Goal: Task Accomplishment & Management: Use online tool/utility

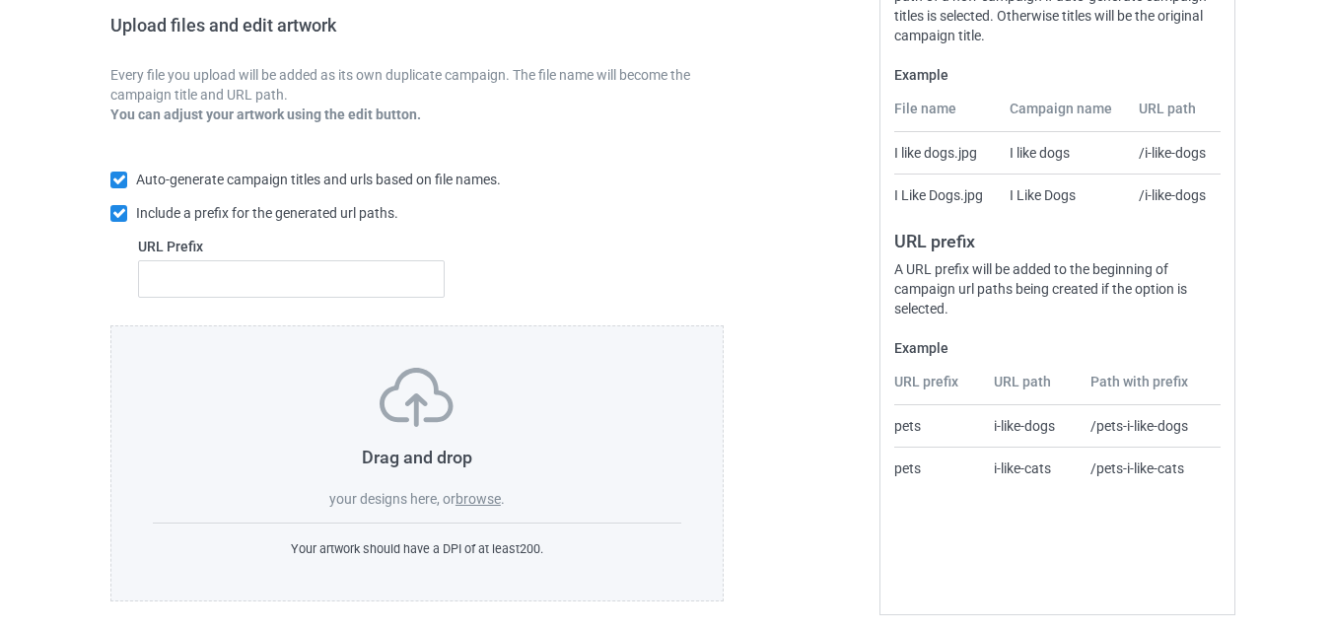
scroll to position [329, 0]
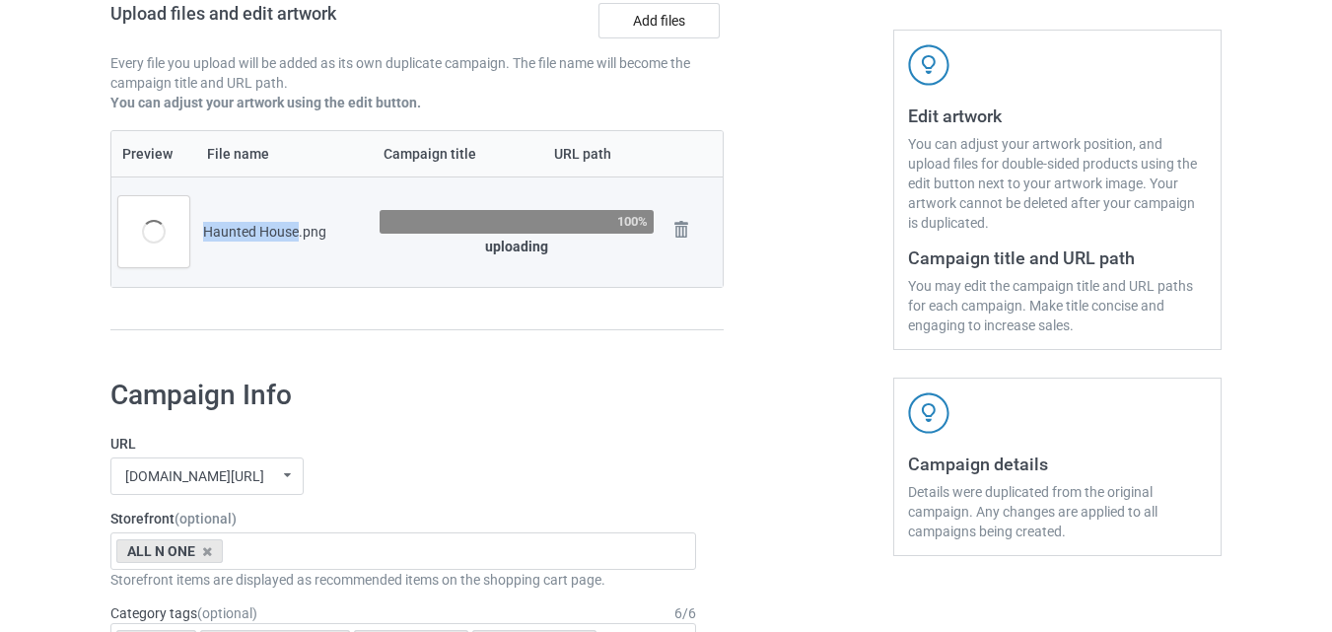
drag, startPoint x: 205, startPoint y: 228, endPoint x: 297, endPoint y: 235, distance: 92.0
click at [297, 235] on div "Haunted House.png" at bounding box center [284, 232] width 163 height 20
copy div "Haunted House"
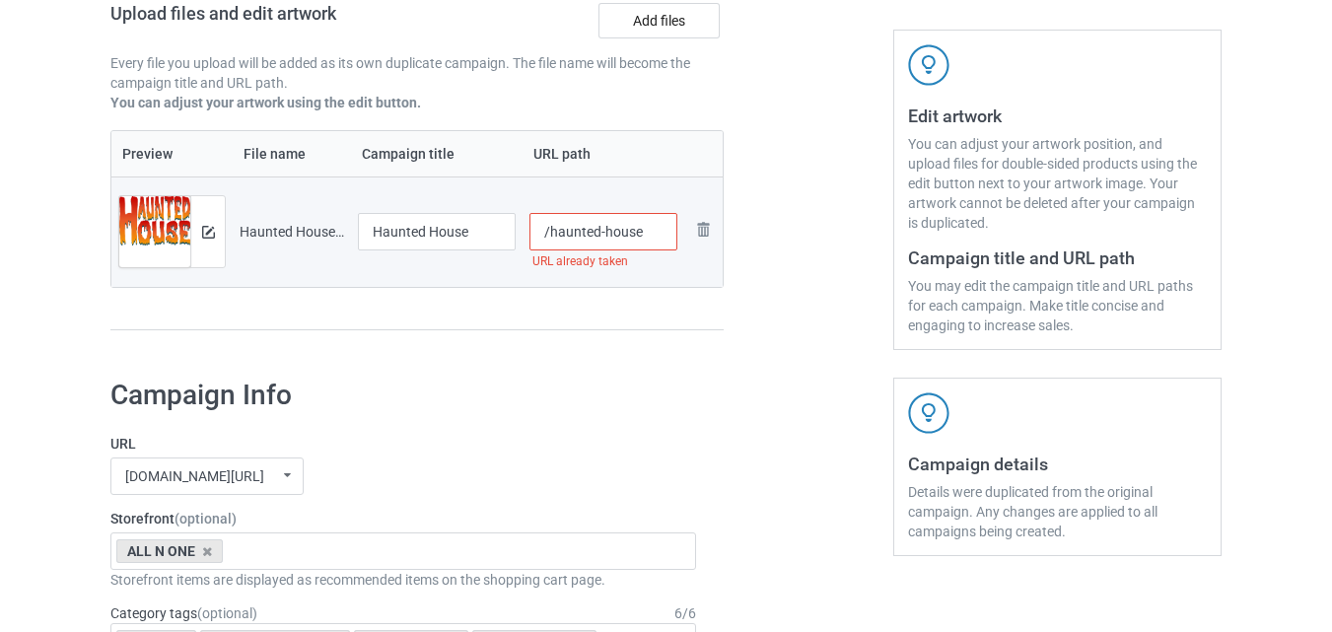
click at [650, 237] on input "/haunted-house" at bounding box center [604, 231] width 149 height 37
type input "/haunted-house-funny-[DATE]"
click at [798, 358] on div at bounding box center [809, 86] width 142 height 555
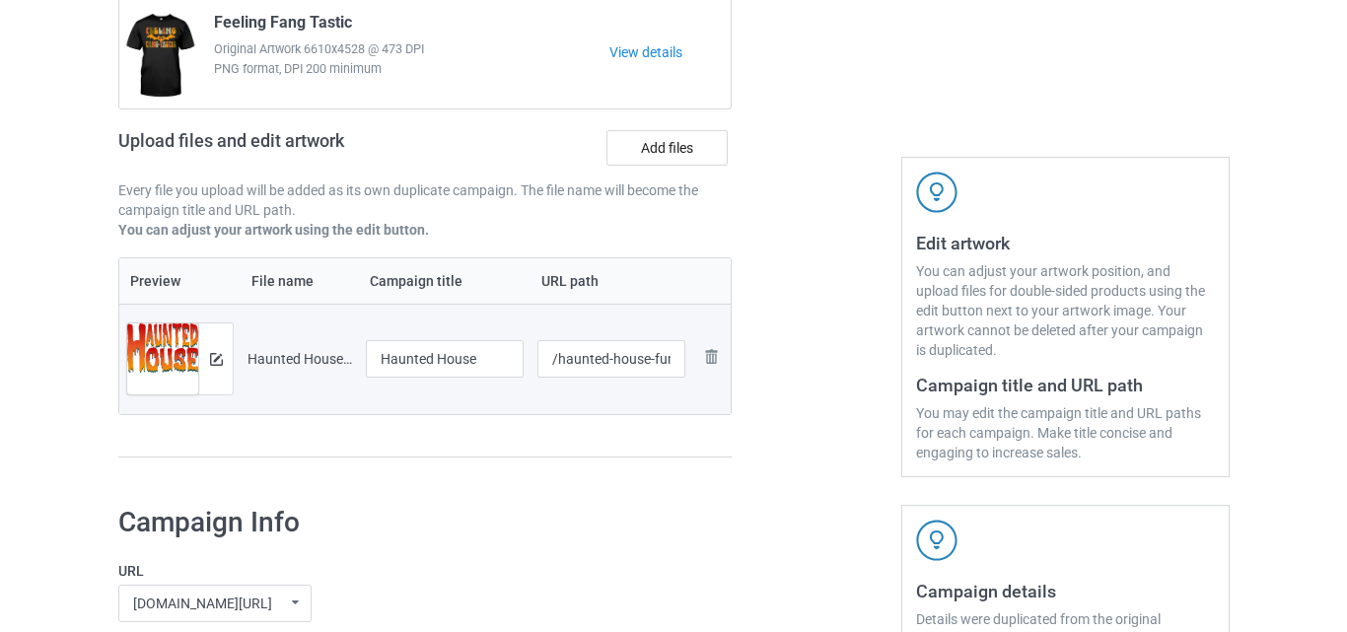
scroll to position [215, 0]
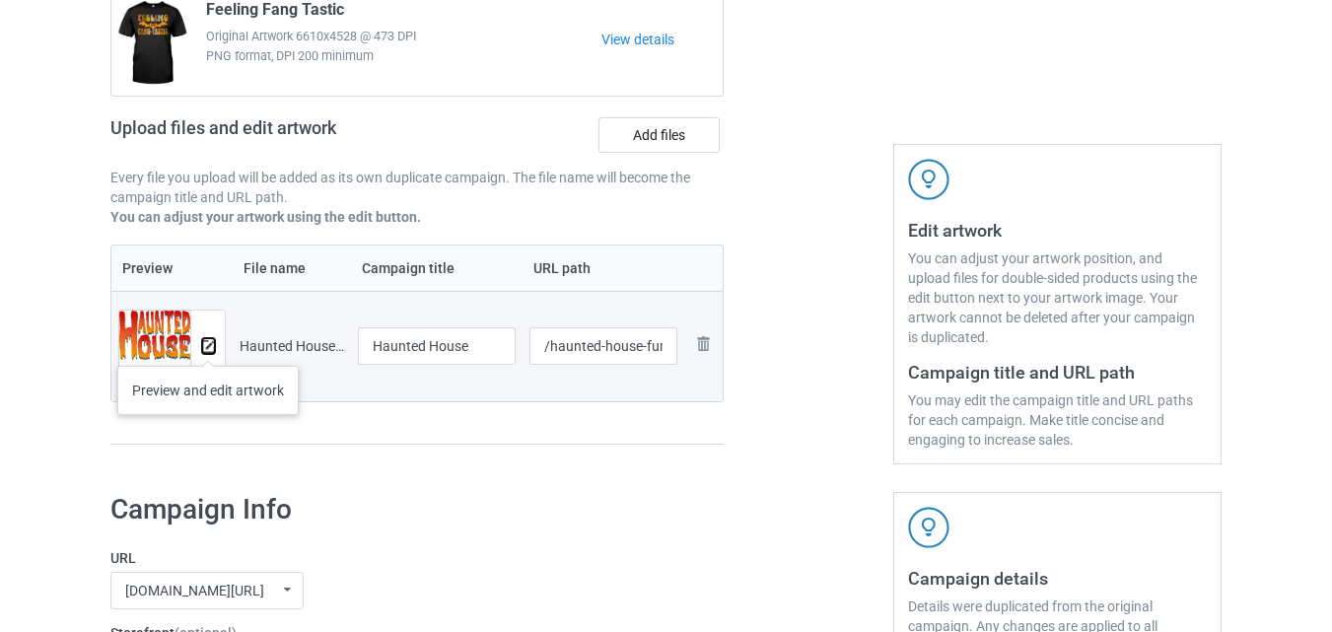
click at [208, 346] on img at bounding box center [208, 346] width 13 height 13
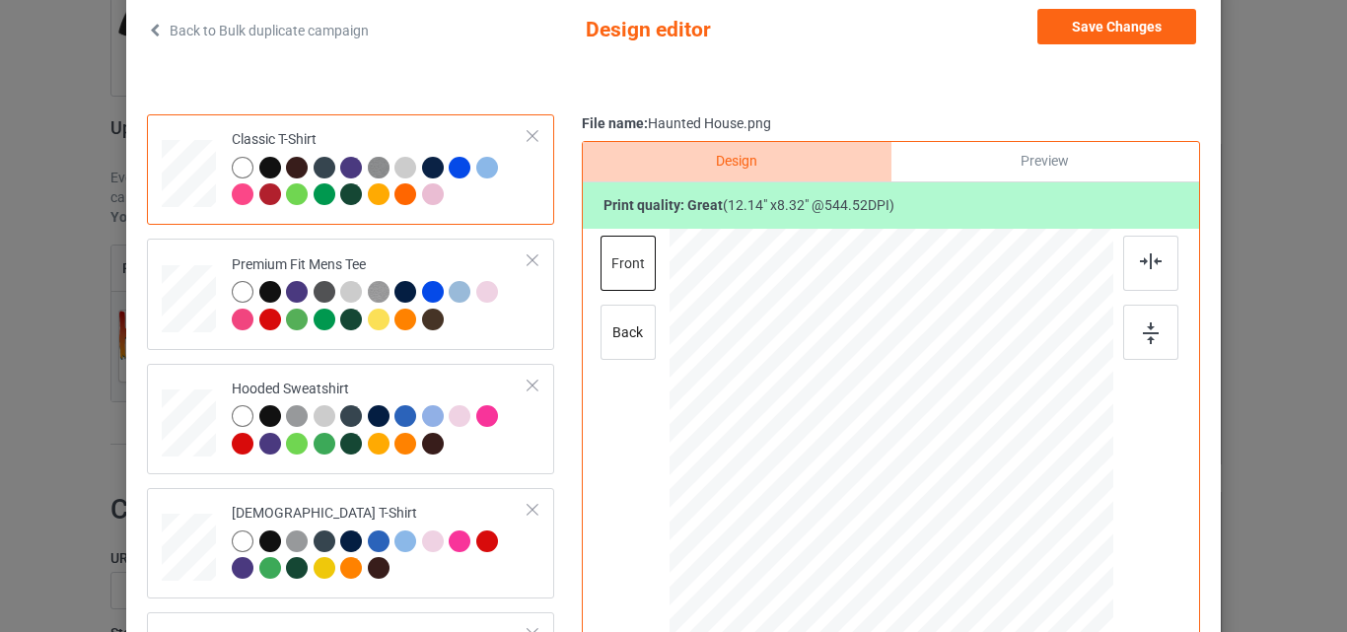
scroll to position [124, 0]
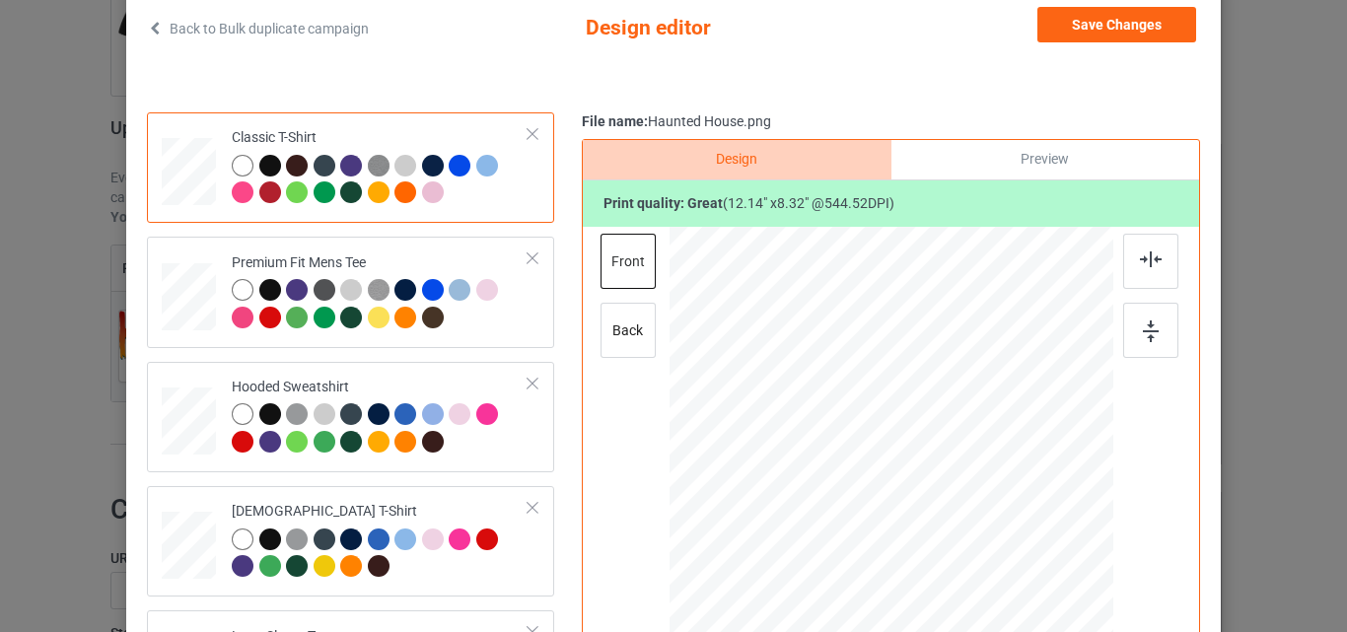
click at [232, 166] on div at bounding box center [243, 166] width 22 height 22
click at [991, 160] on div "Preview" at bounding box center [1046, 159] width 308 height 39
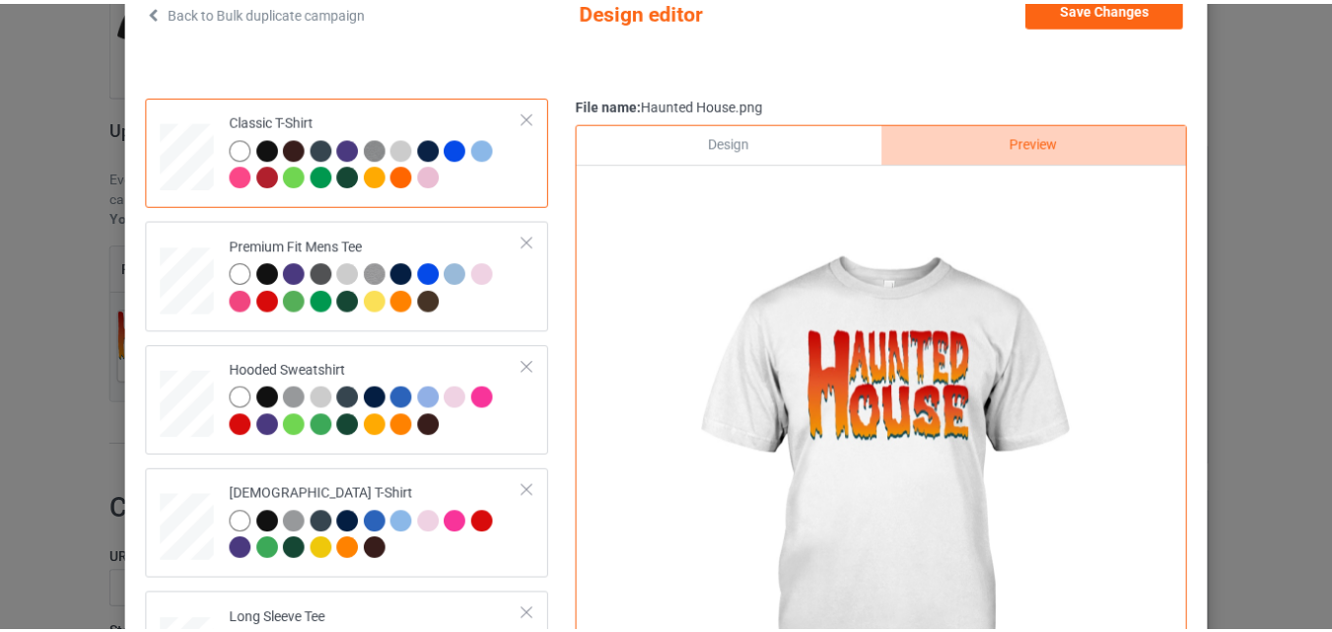
scroll to position [109, 0]
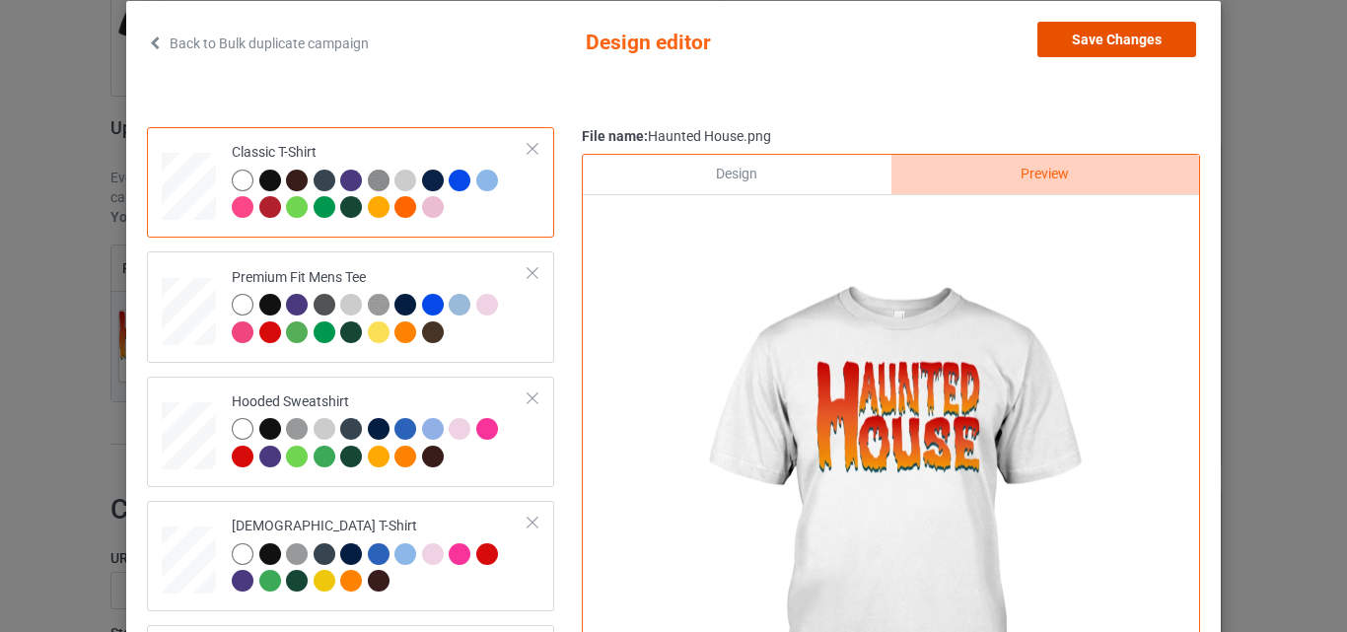
click at [1108, 47] on button "Save Changes" at bounding box center [1116, 40] width 159 height 36
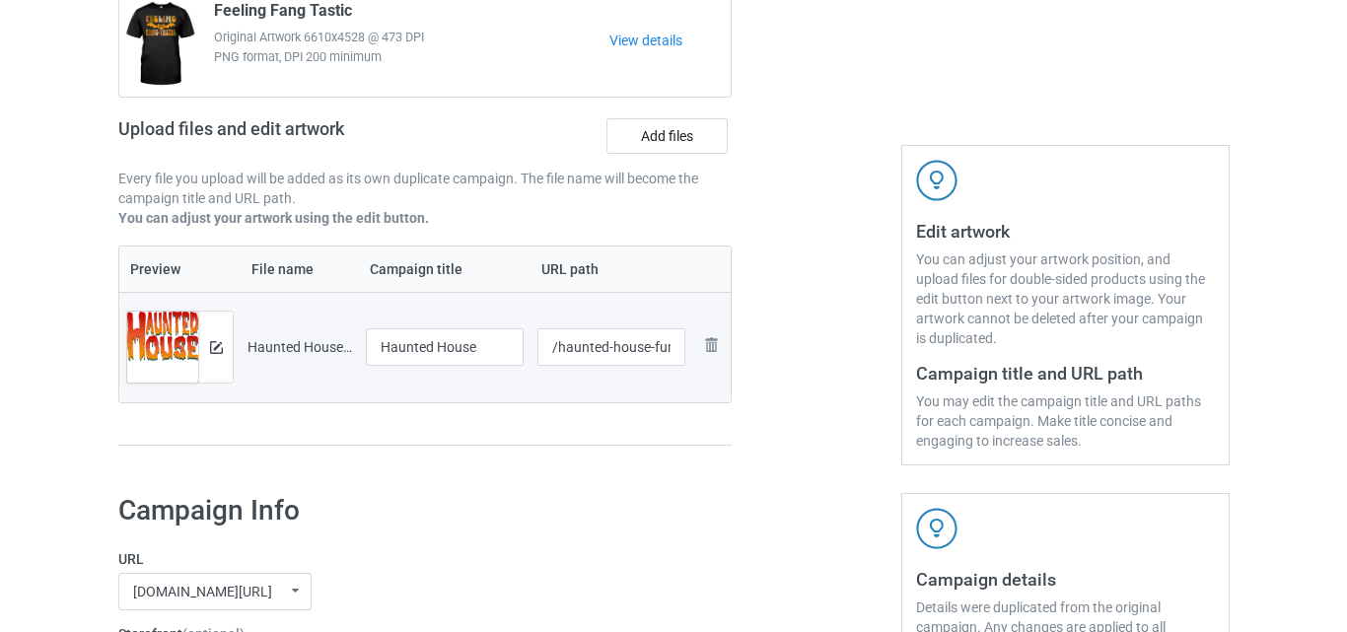
scroll to position [215, 0]
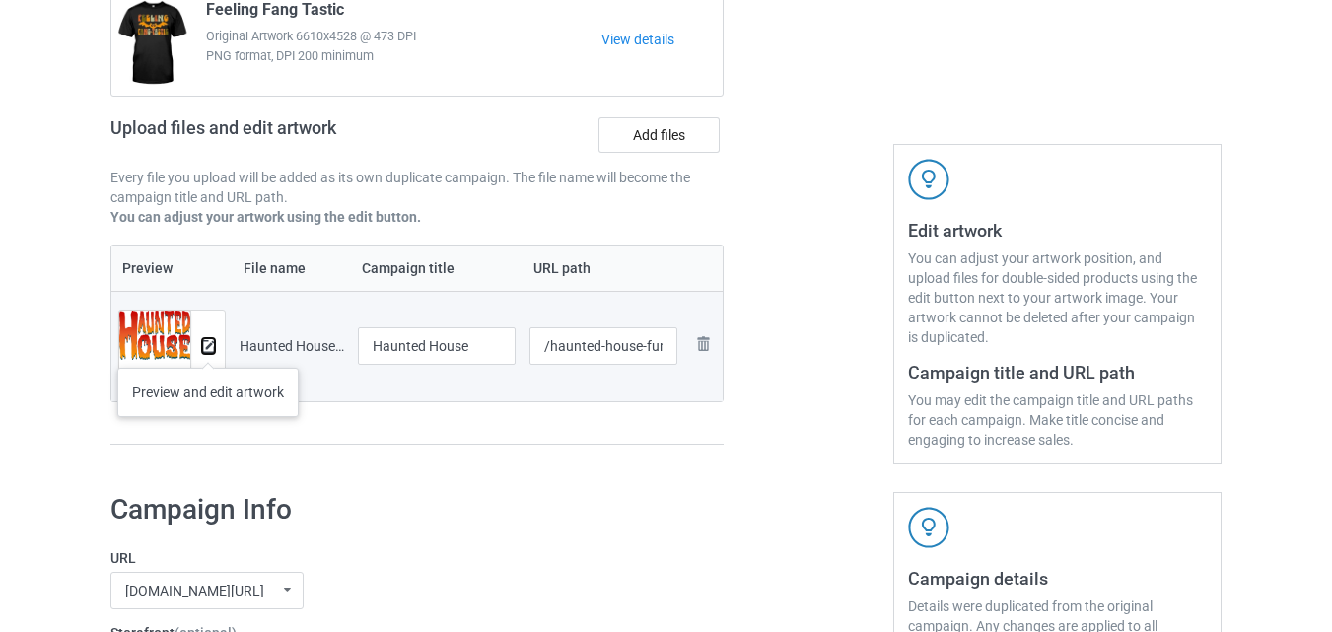
click at [208, 348] on img at bounding box center [208, 346] width 13 height 13
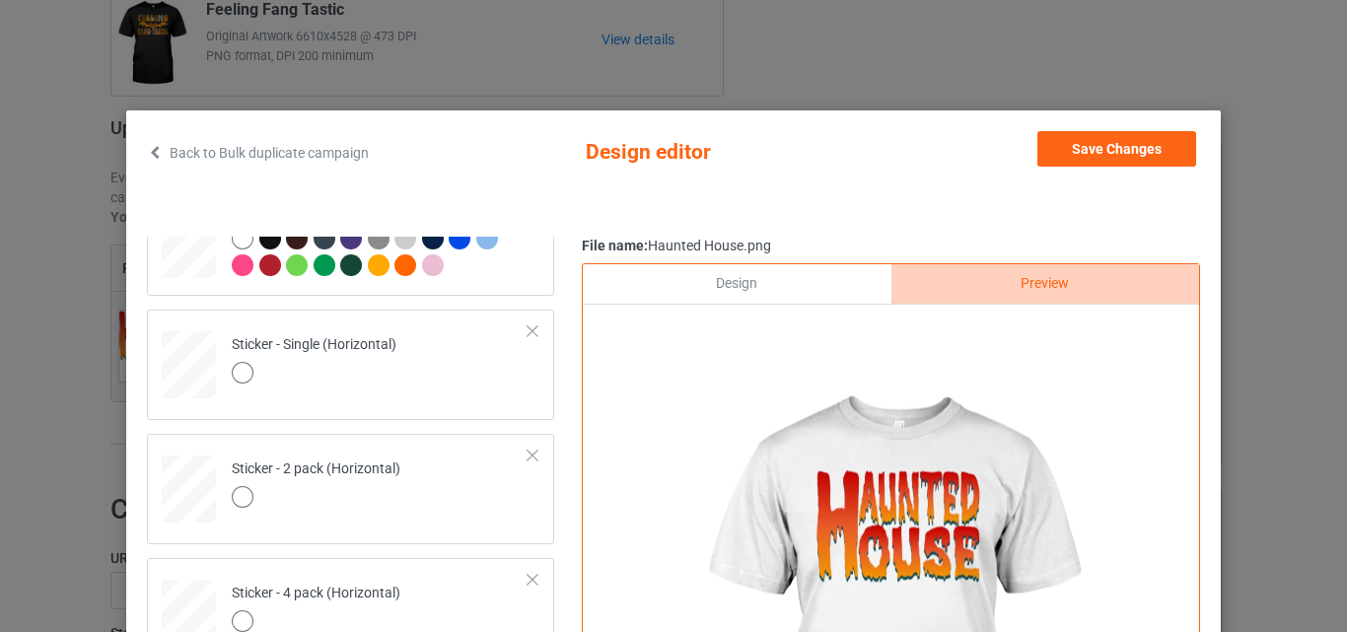
scroll to position [825, 0]
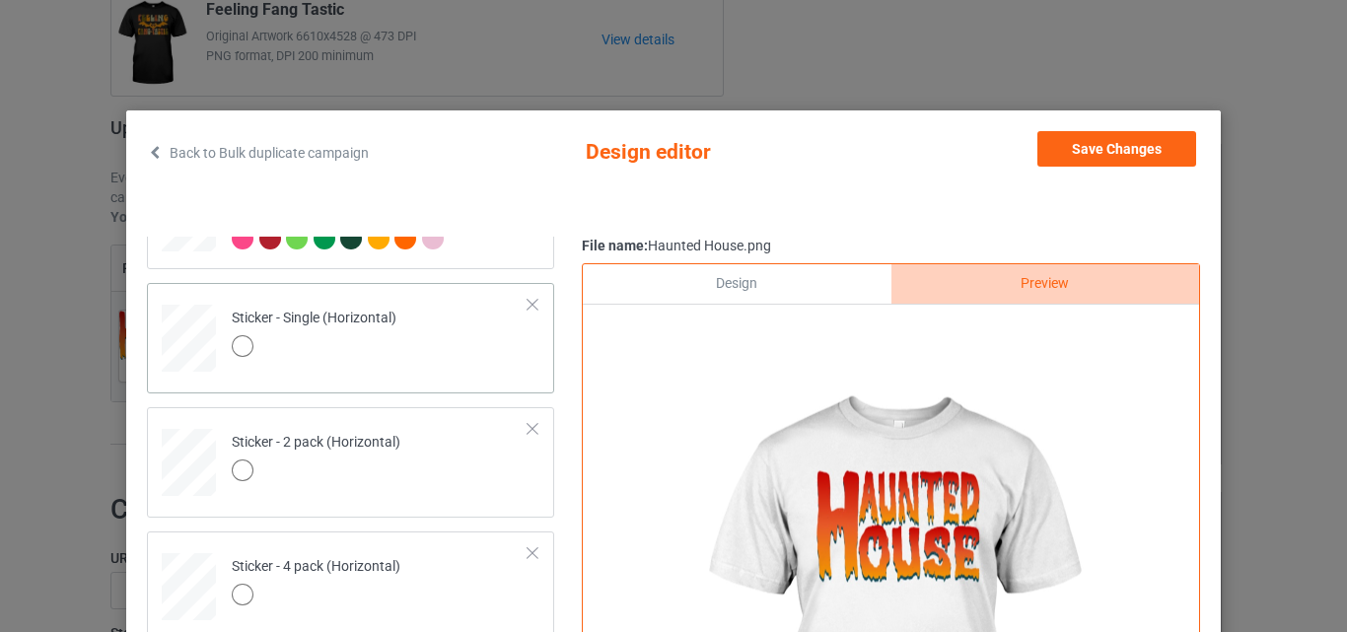
click at [337, 349] on div at bounding box center [314, 349] width 165 height 28
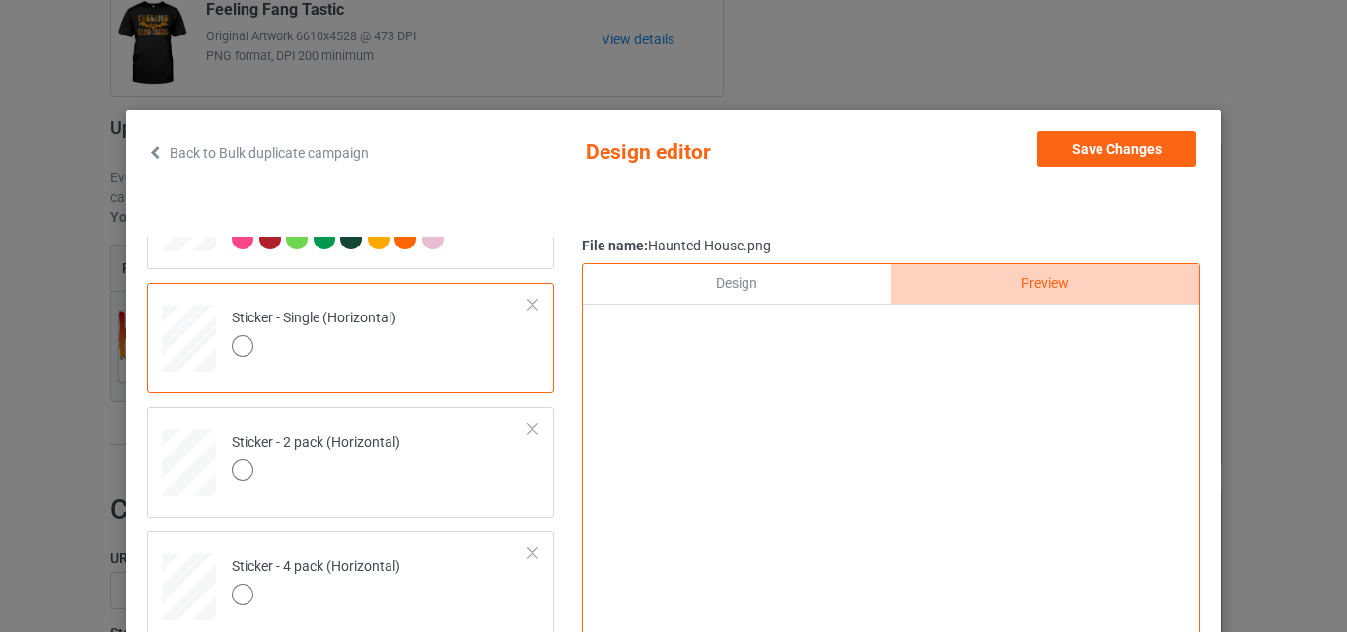
click at [684, 303] on div "Design" at bounding box center [737, 283] width 308 height 39
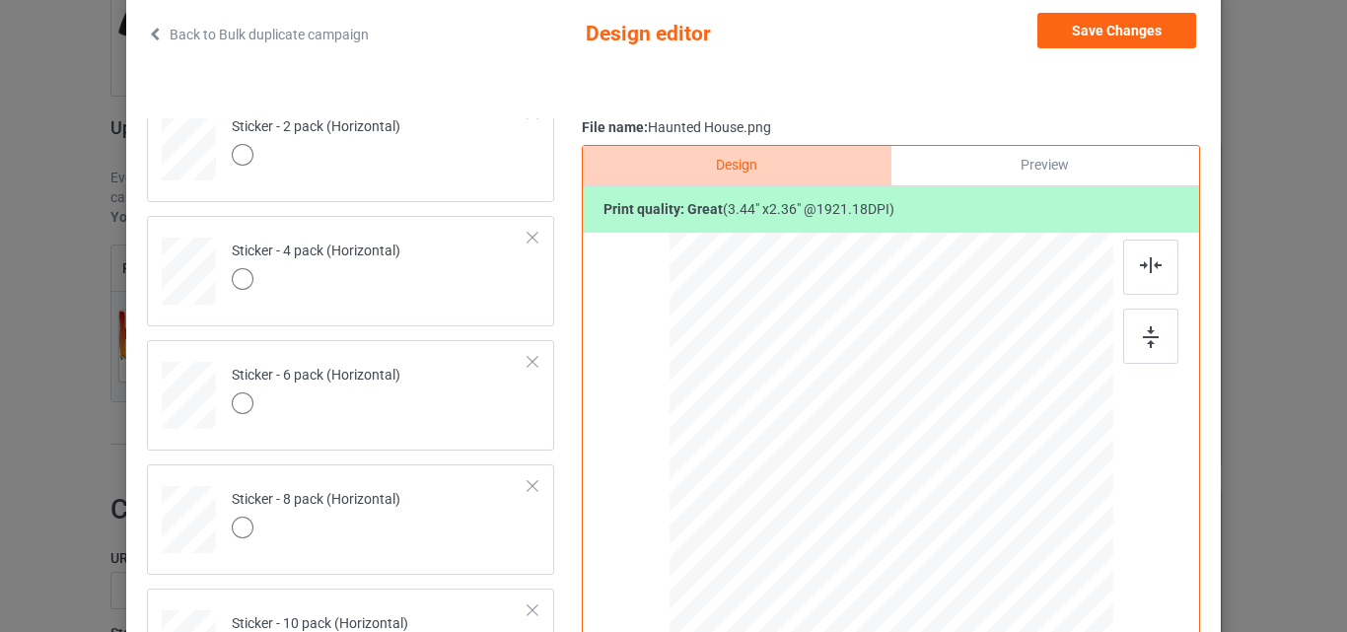
scroll to position [394, 0]
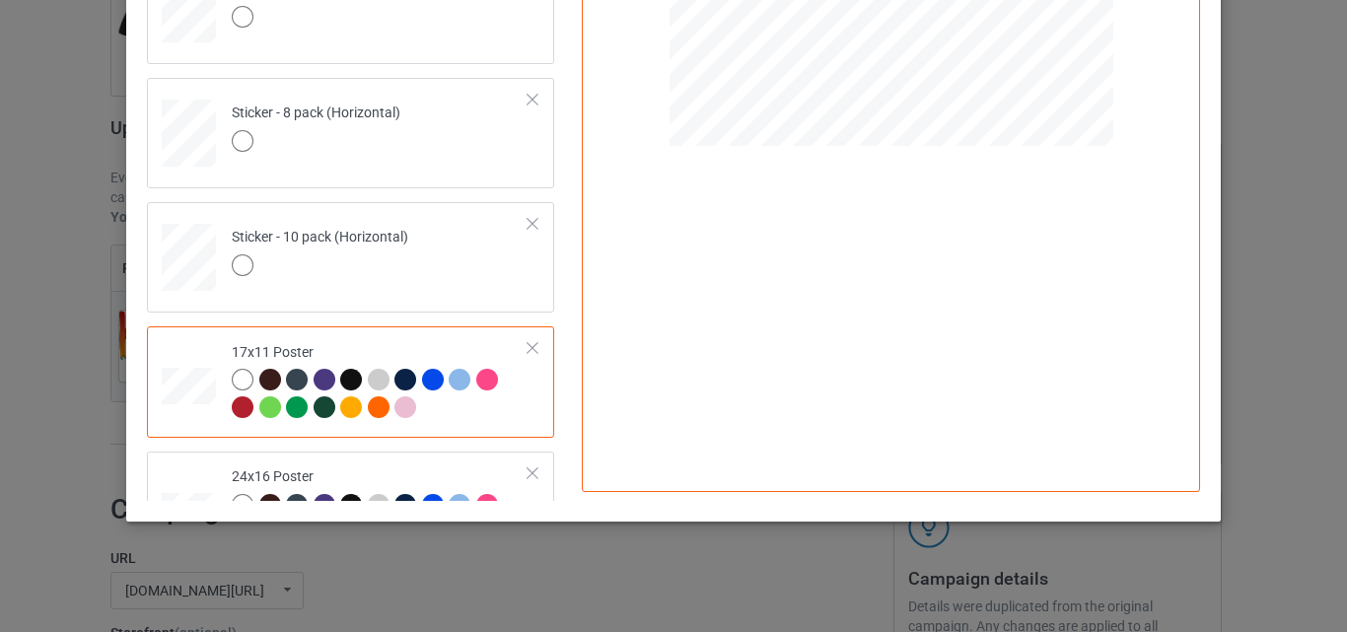
scroll to position [1208, 0]
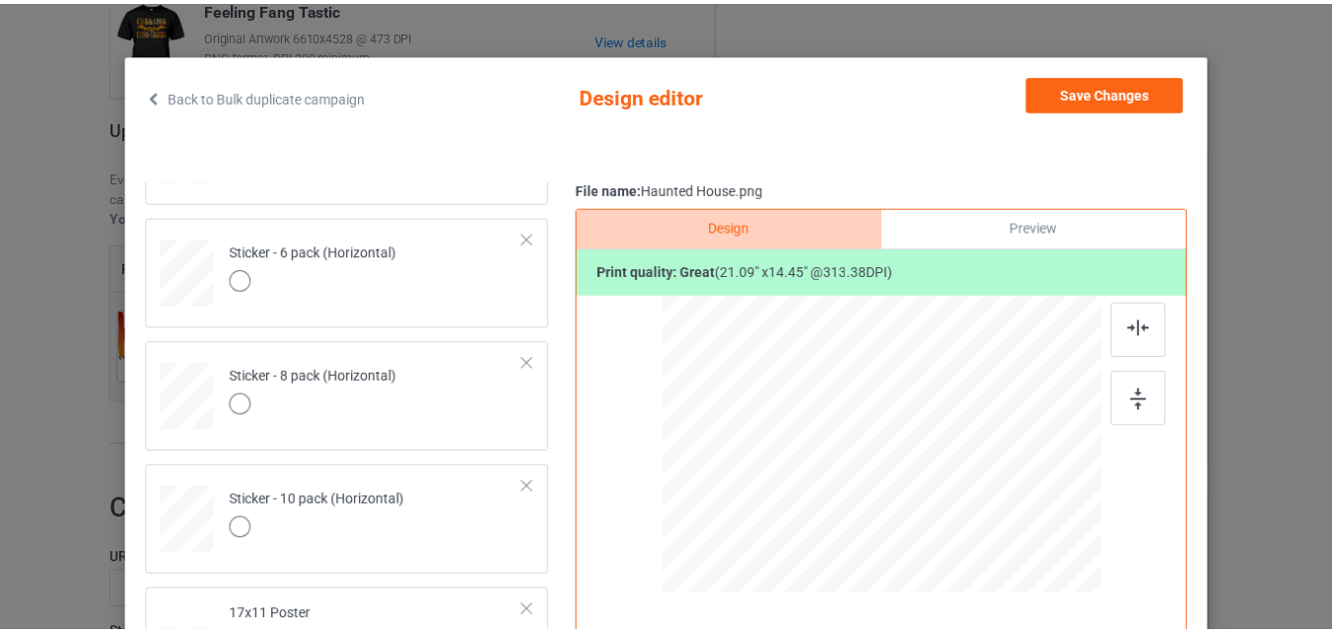
scroll to position [0, 0]
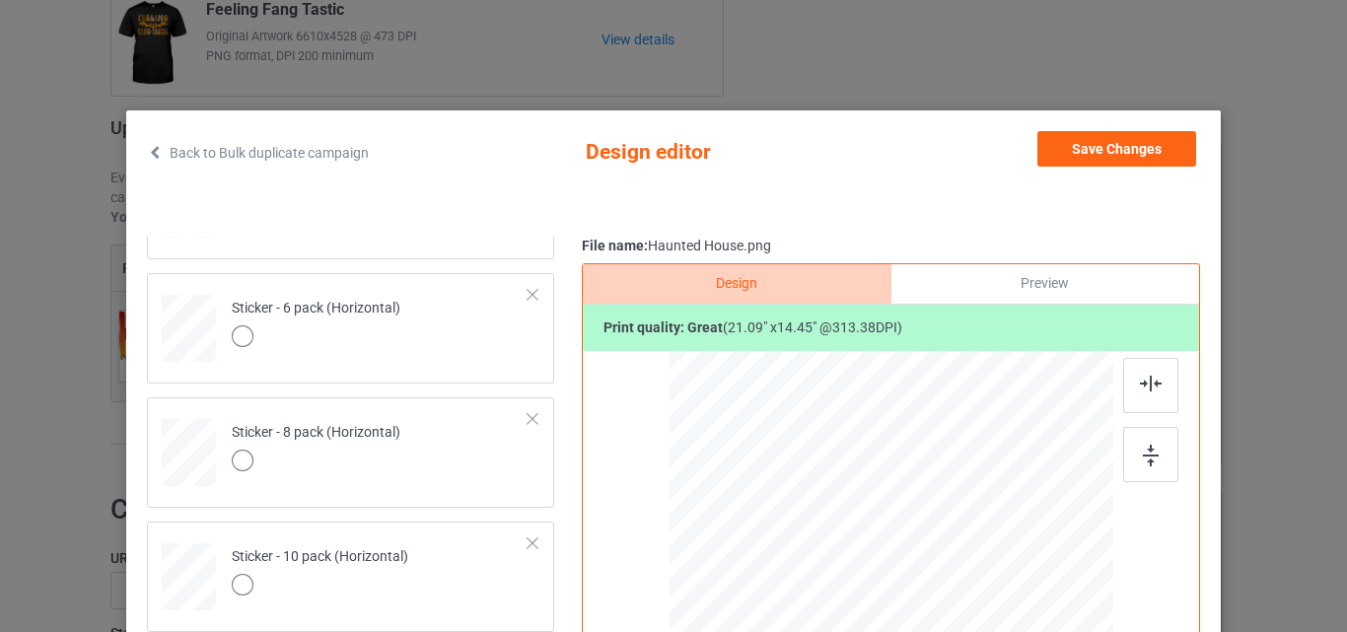
click at [215, 150] on link "Back to Bulk duplicate campaign" at bounding box center [258, 152] width 222 height 43
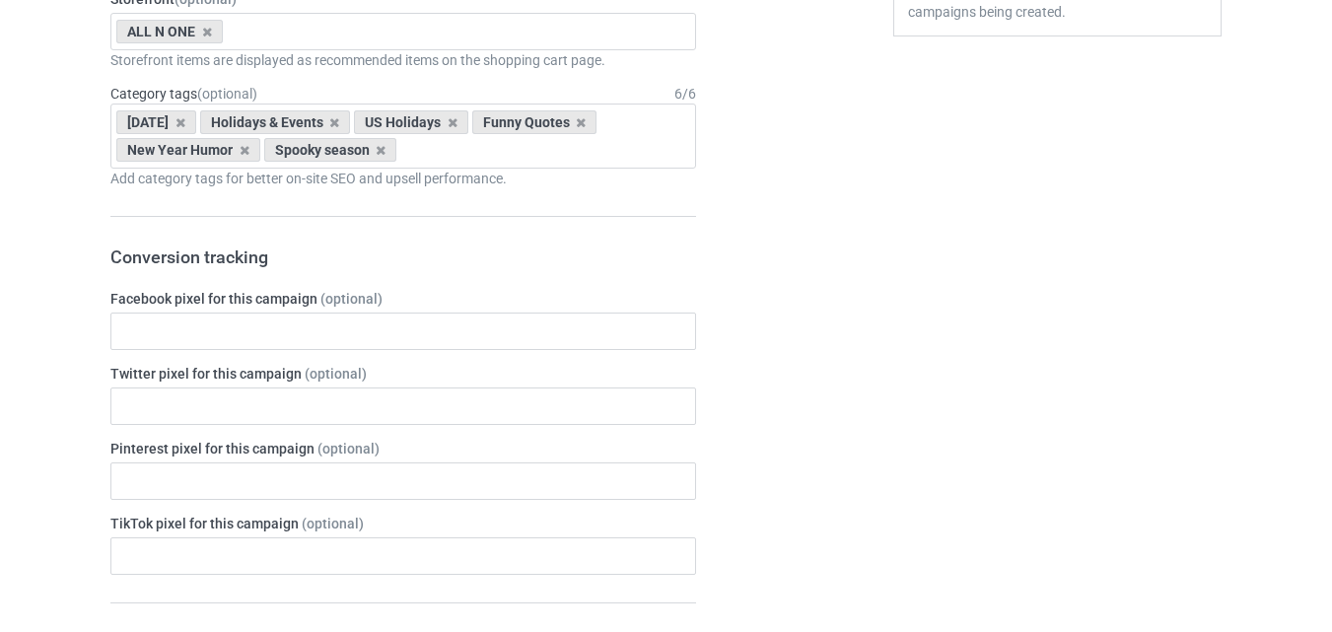
scroll to position [866, 0]
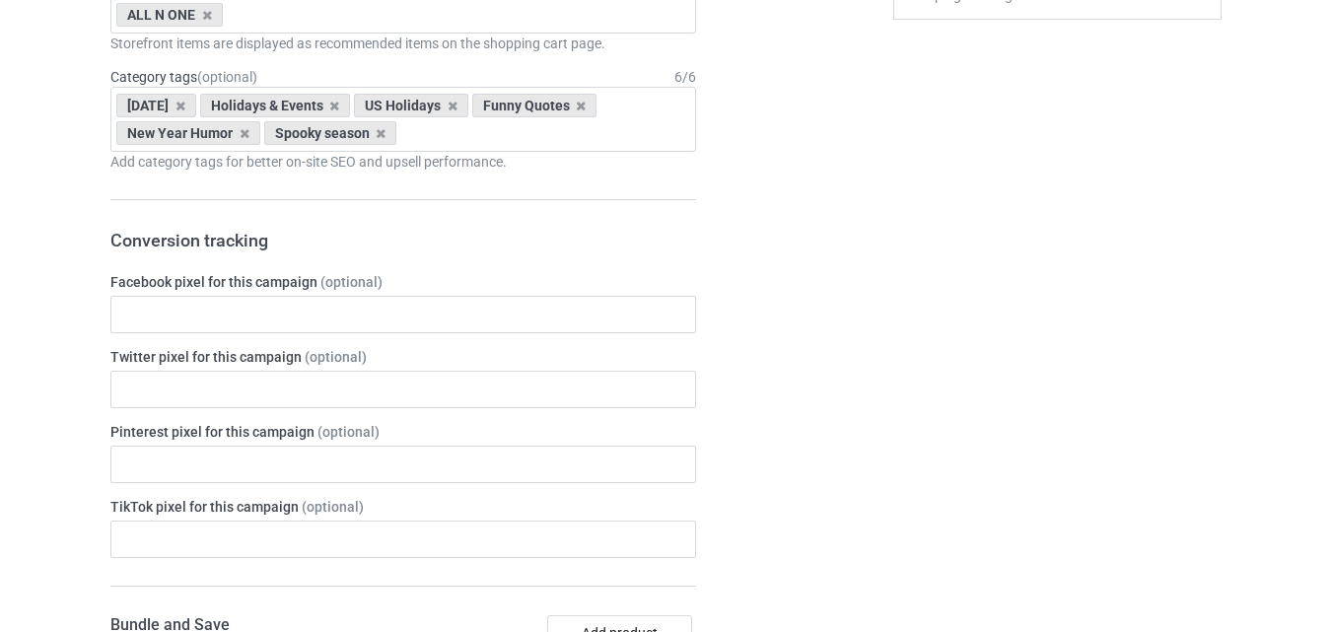
click at [1330, 308] on div "Bulk duplicate campaign Campaign to duplicate Feeling Fang Tastic Original Artw…" at bounding box center [666, 440] width 1332 height 2504
drag, startPoint x: 1330, startPoint y: 308, endPoint x: 1322, endPoint y: 411, distance: 103.8
click at [1322, 411] on div "Bulk duplicate campaign Campaign to duplicate Feeling Fang Tastic Original Artw…" at bounding box center [666, 440] width 1332 height 2504
click at [1242, 393] on div "Bulk duplicate campaign Campaign to duplicate Feeling Fang Tastic Original Artw…" at bounding box center [666, 440] width 1332 height 2504
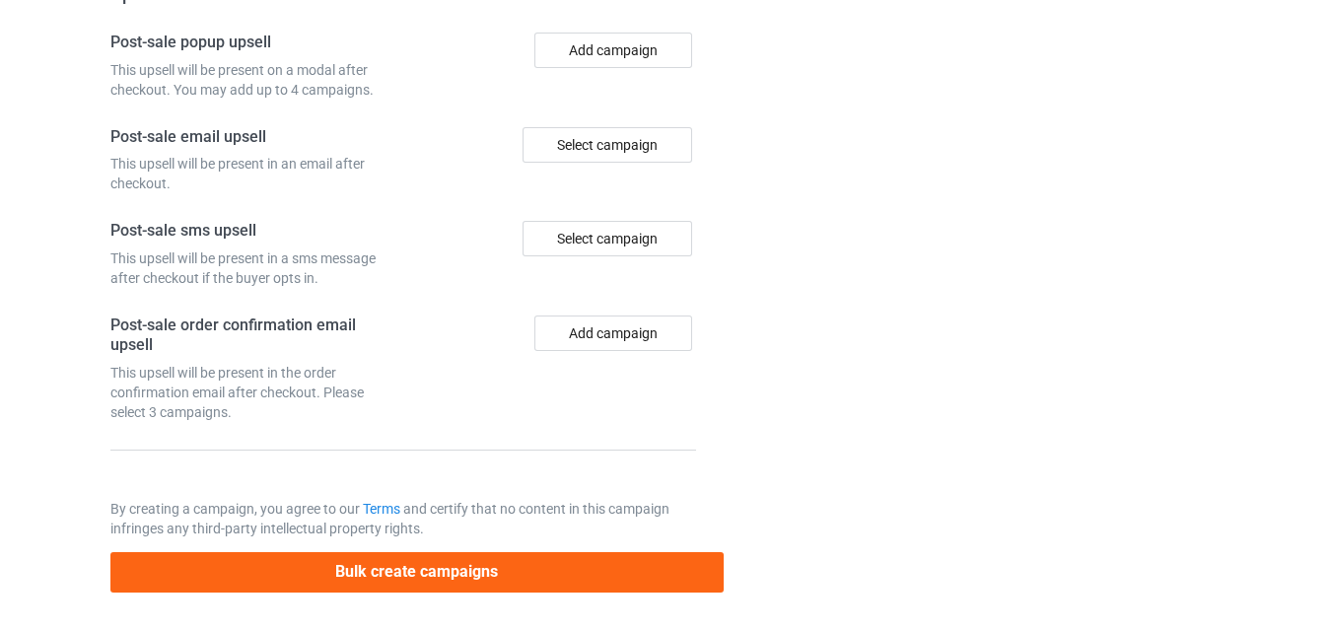
scroll to position [1928, 0]
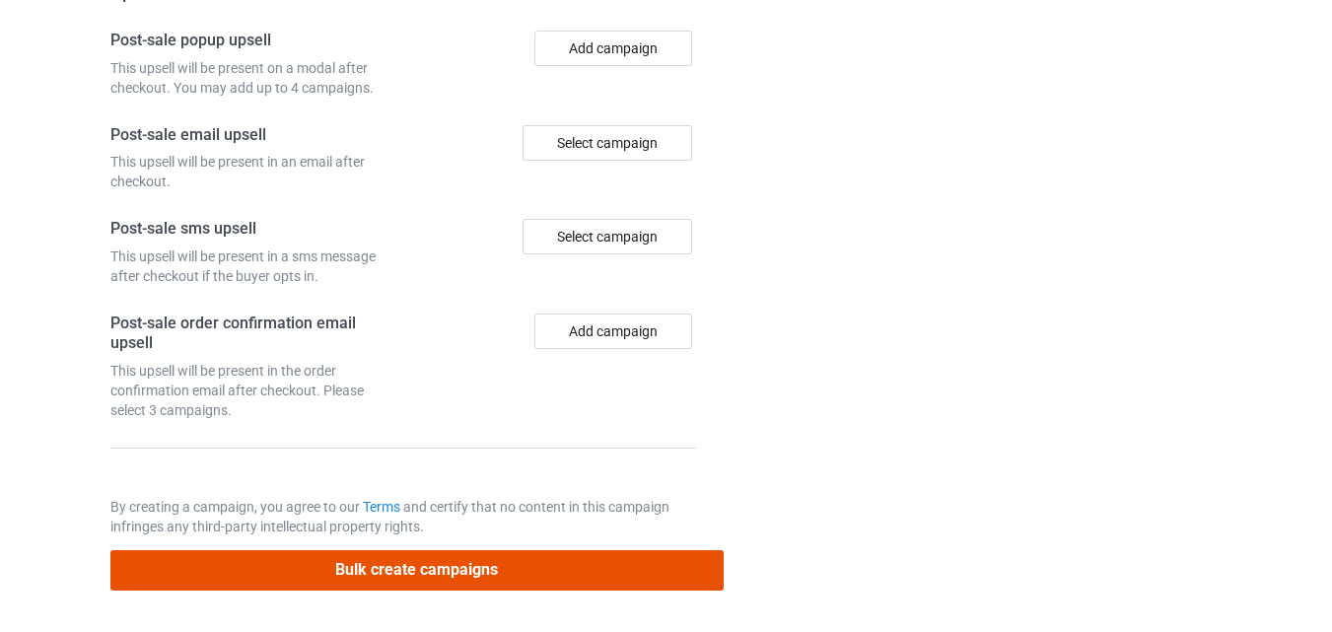
click at [375, 566] on button "Bulk create campaigns" at bounding box center [416, 570] width 613 height 40
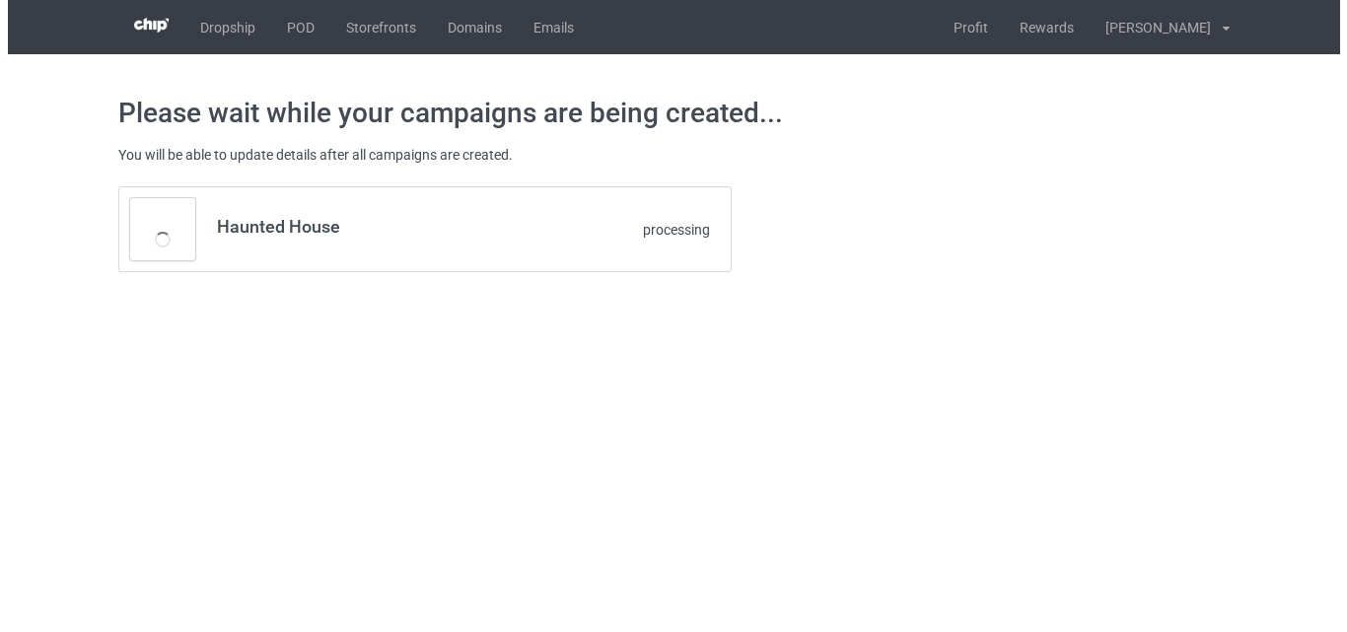
scroll to position [0, 0]
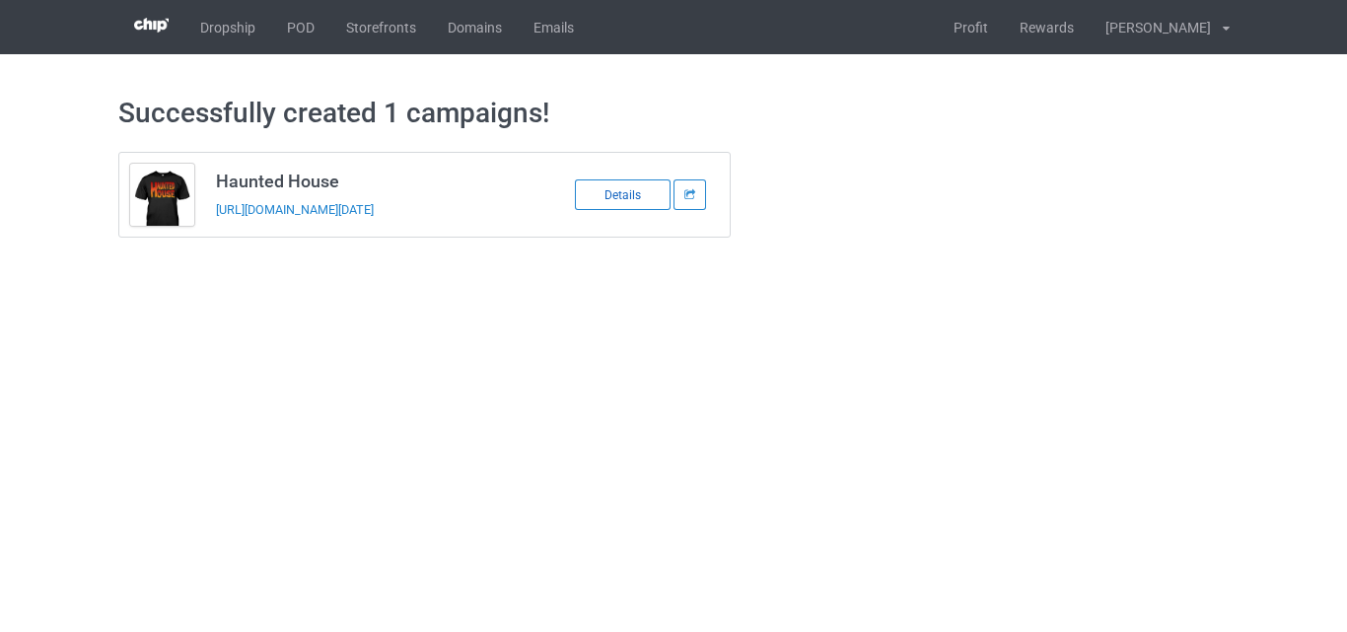
click at [632, 197] on div "Details" at bounding box center [623, 194] width 96 height 31
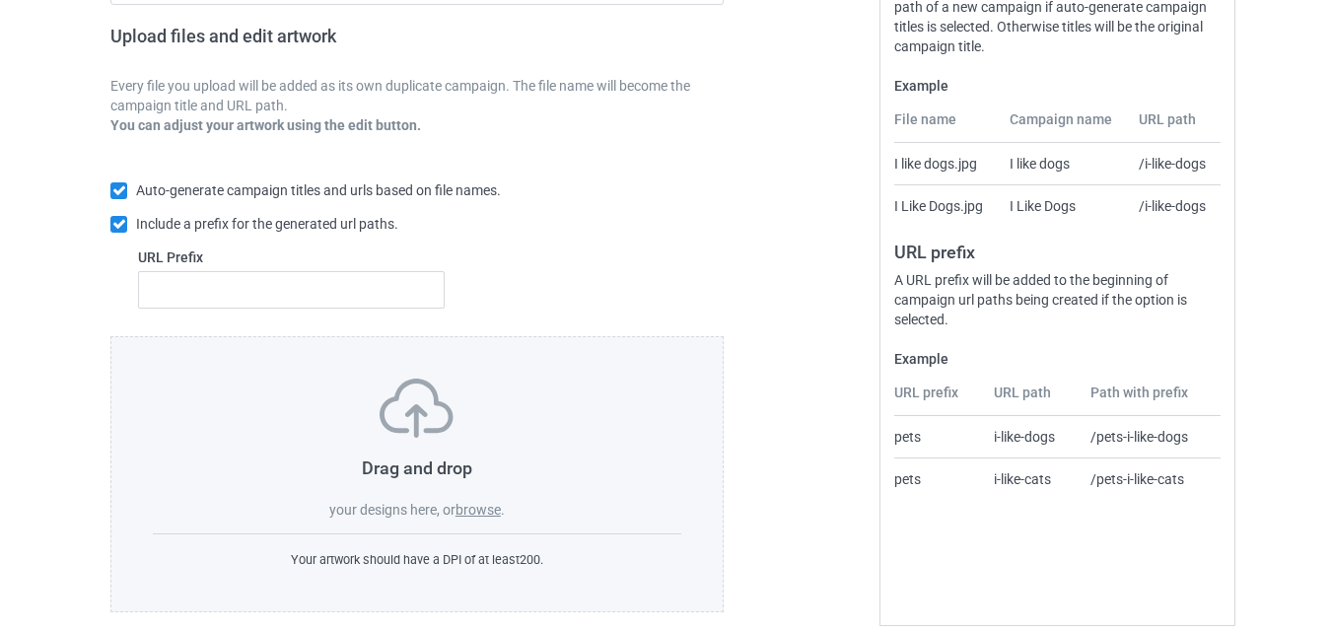
scroll to position [329, 0]
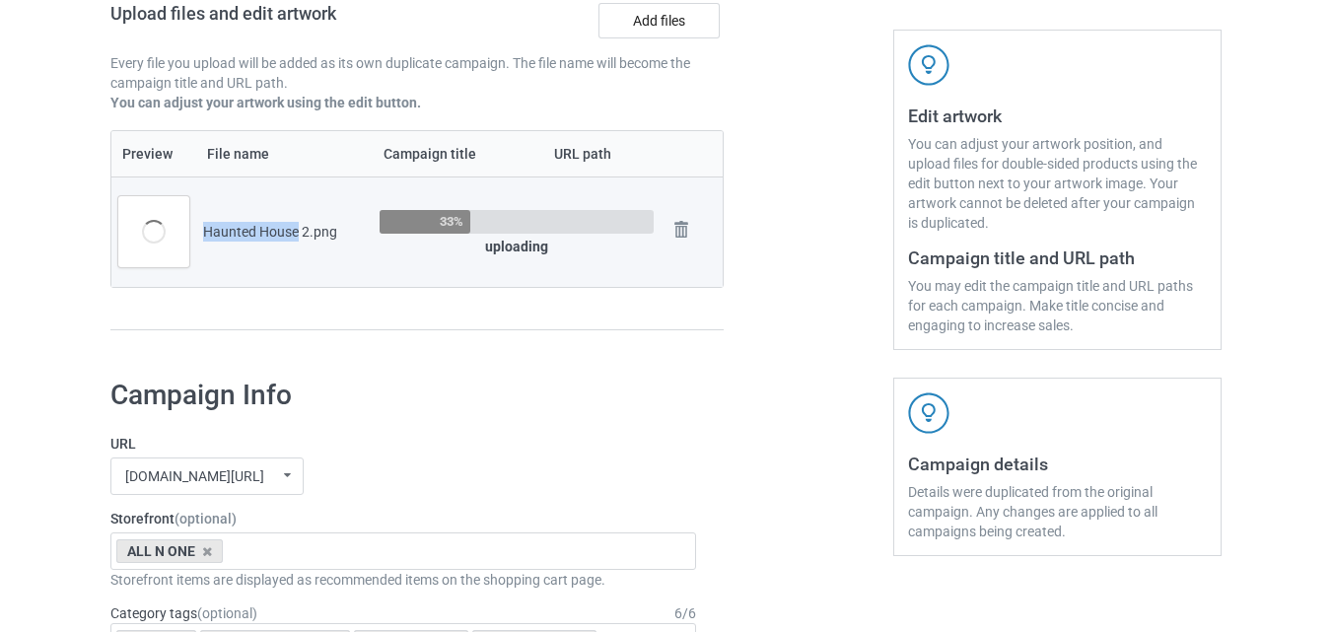
drag, startPoint x: 203, startPoint y: 235, endPoint x: 297, endPoint y: 239, distance: 93.8
click at [297, 239] on div "Haunted House 2.png" at bounding box center [284, 232] width 163 height 20
copy div "Haunted House"
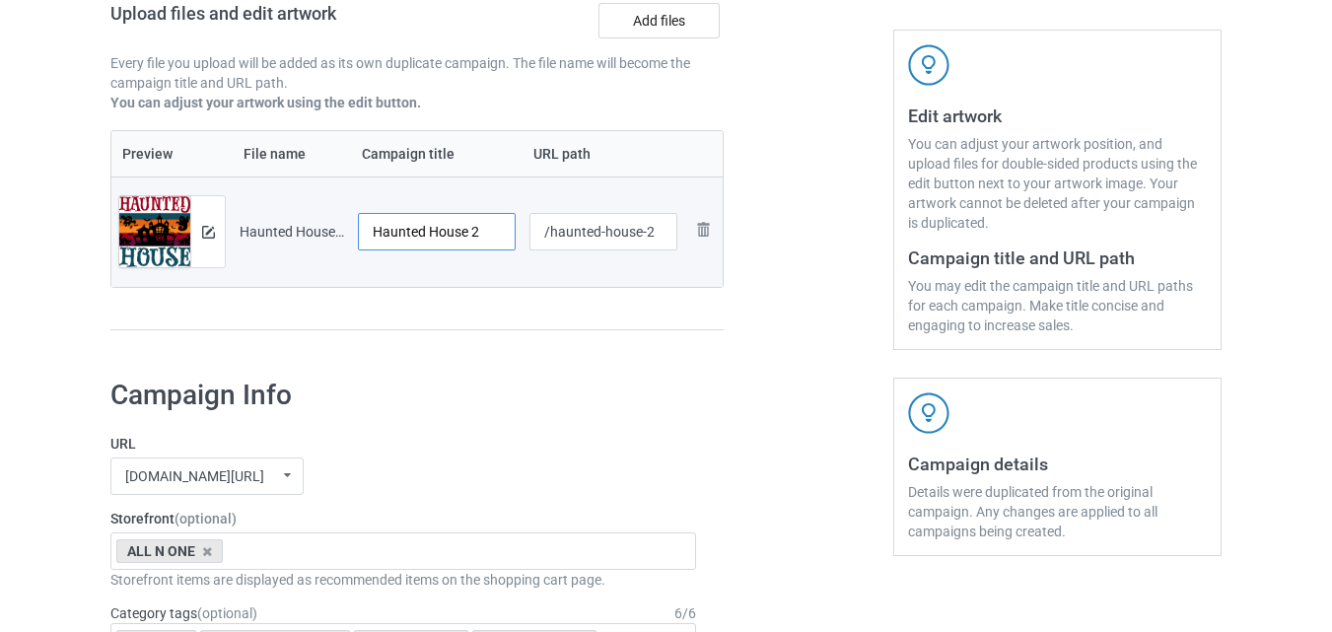
click at [484, 236] on input "Haunted House 2" at bounding box center [437, 231] width 158 height 37
type input "Haunted House"
drag, startPoint x: 648, startPoint y: 236, endPoint x: 661, endPoint y: 236, distance: 12.8
click at [661, 236] on input "/haunted-house-2" at bounding box center [604, 231] width 149 height 37
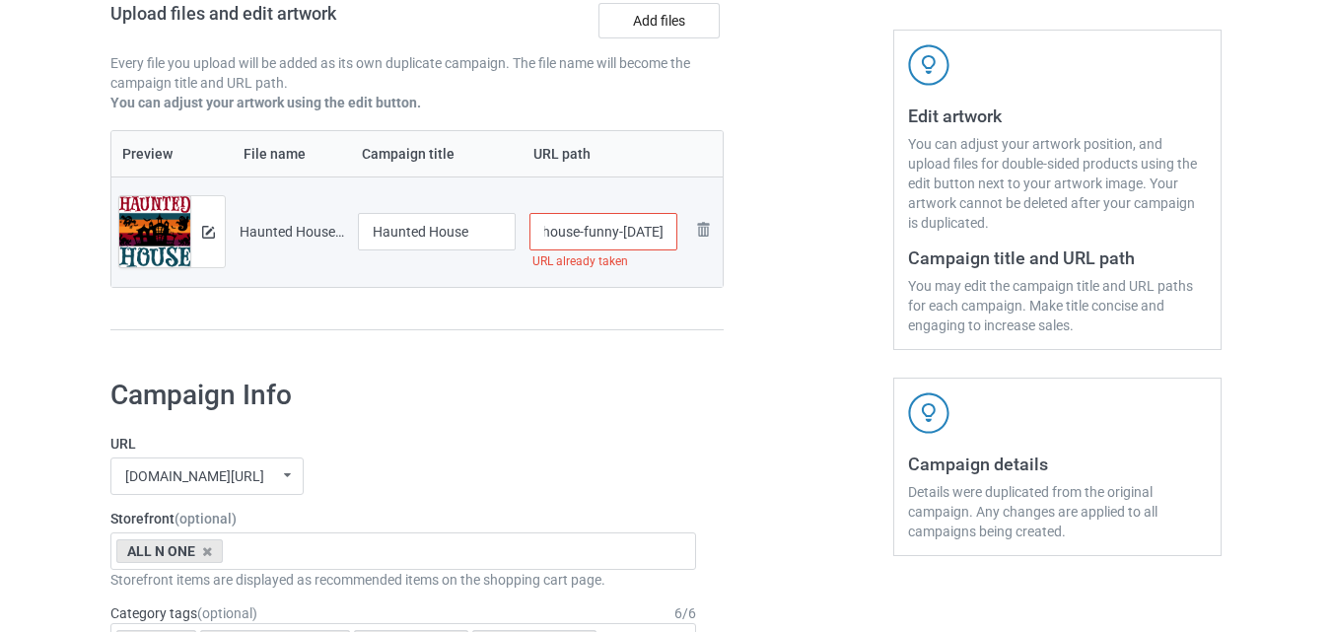
click at [584, 236] on input "/haunted-house-funny-[DATE]" at bounding box center [604, 231] width 149 height 37
drag, startPoint x: 646, startPoint y: 239, endPoint x: 682, endPoint y: 244, distance: 36.8
click at [682, 244] on td "/haunted-house-spooky-halloween" at bounding box center [604, 232] width 163 height 110
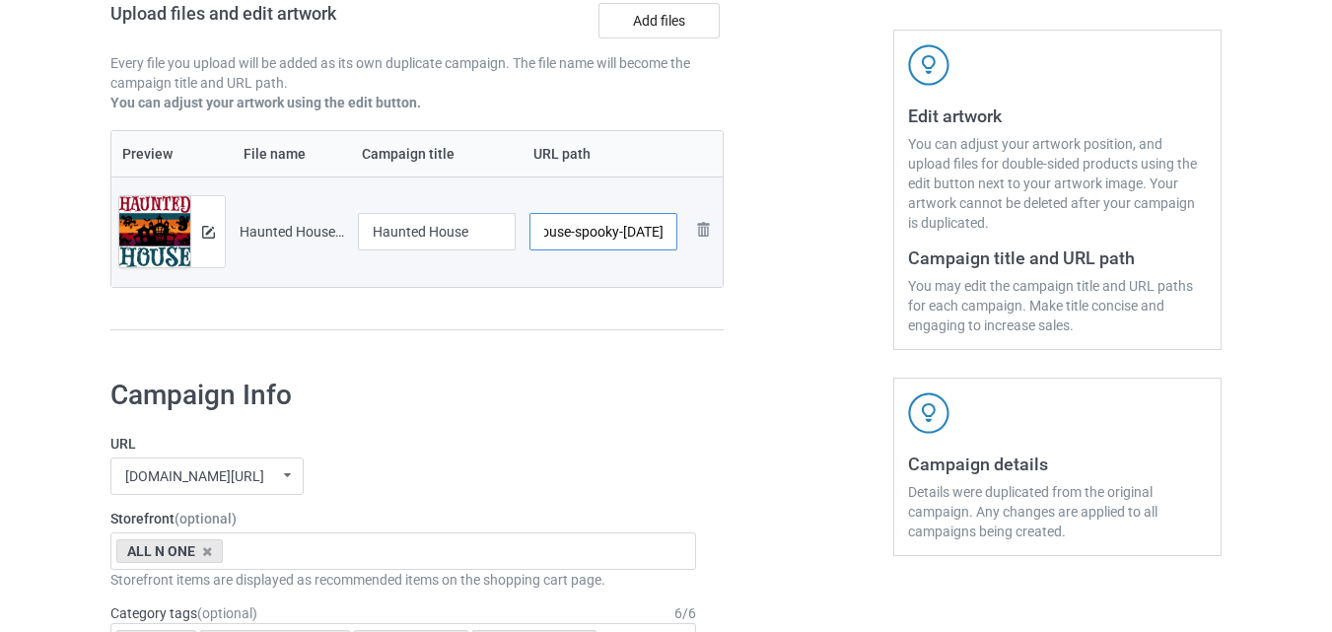
type input "/haunted-house-spooky-halloween"
click at [720, 292] on div "Preview File name Campaign title URL path Preview and edit artwork Haunted Hous…" at bounding box center [416, 230] width 613 height 201
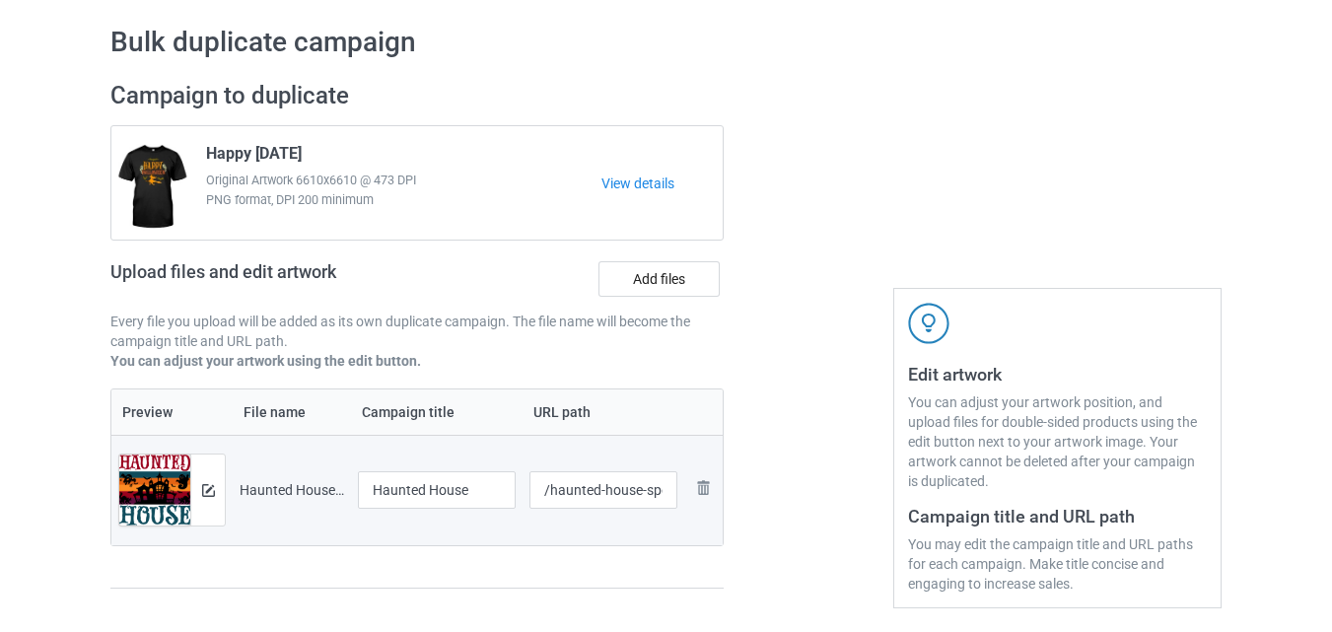
scroll to position [54, 0]
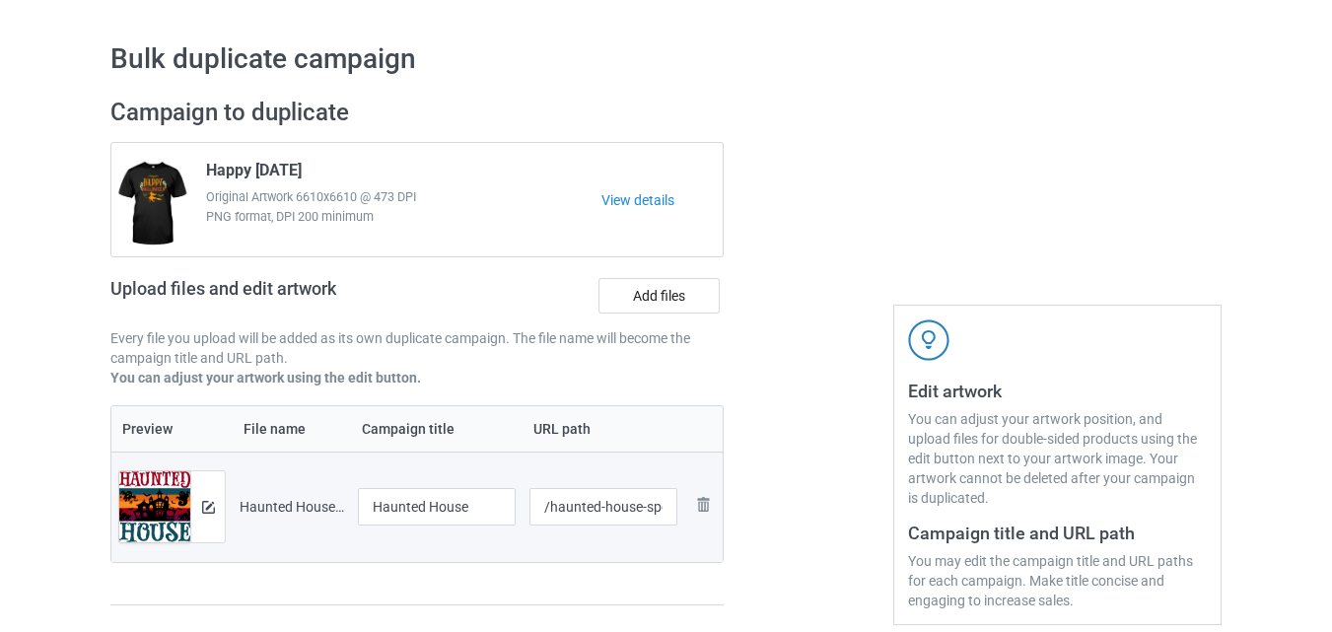
click at [243, 504] on div "Haunted House 2.png" at bounding box center [292, 507] width 105 height 20
drag, startPoint x: 377, startPoint y: 509, endPoint x: 488, endPoint y: 510, distance: 111.4
click at [488, 510] on input "Haunted House" at bounding box center [437, 506] width 158 height 37
click at [820, 222] on div at bounding box center [809, 361] width 142 height 555
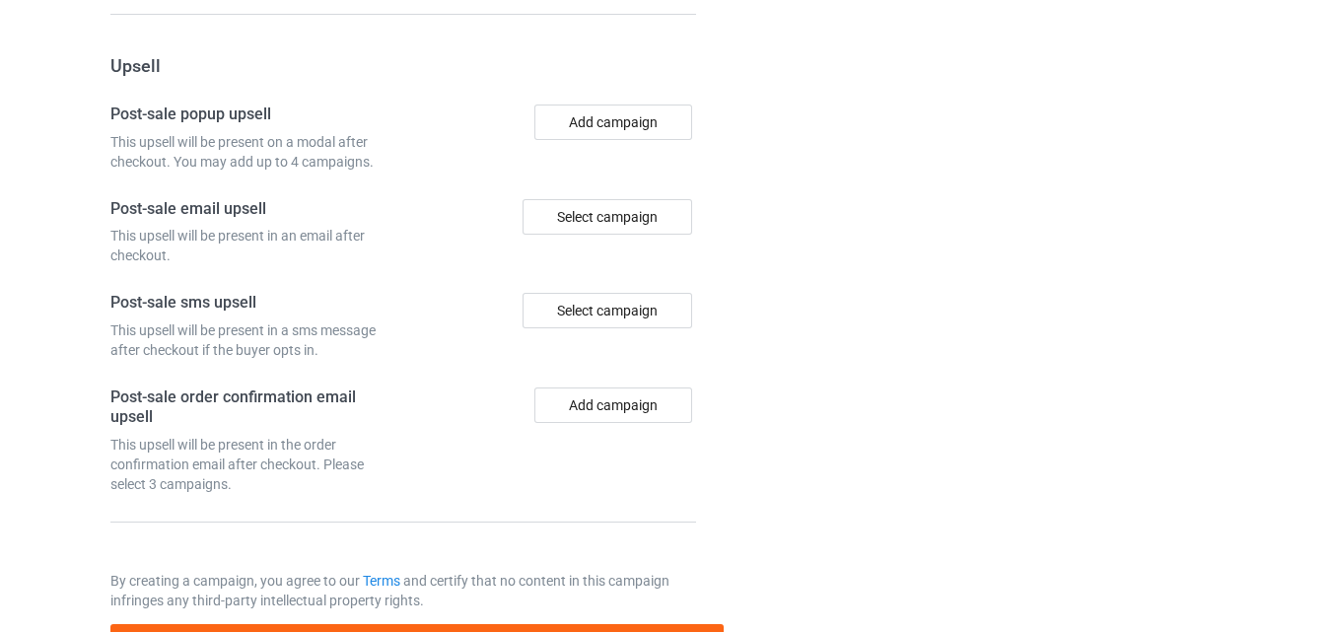
scroll to position [1928, 0]
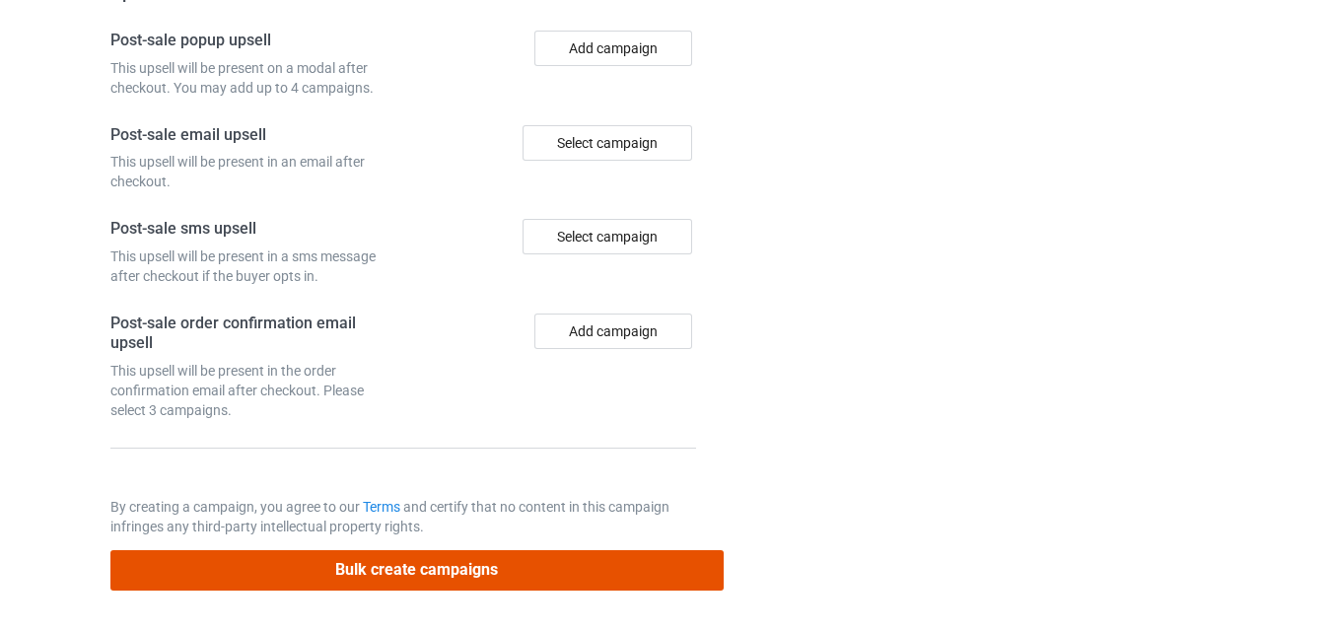
click at [395, 585] on button "Bulk create campaigns" at bounding box center [416, 570] width 613 height 40
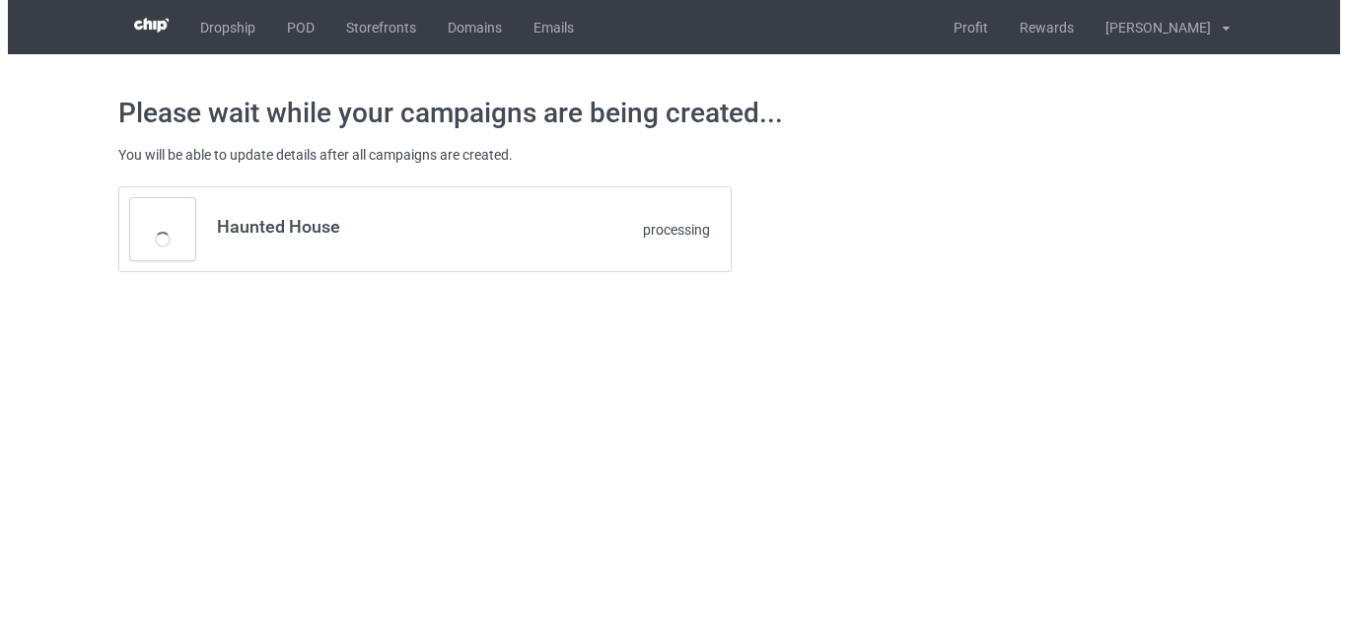
scroll to position [0, 0]
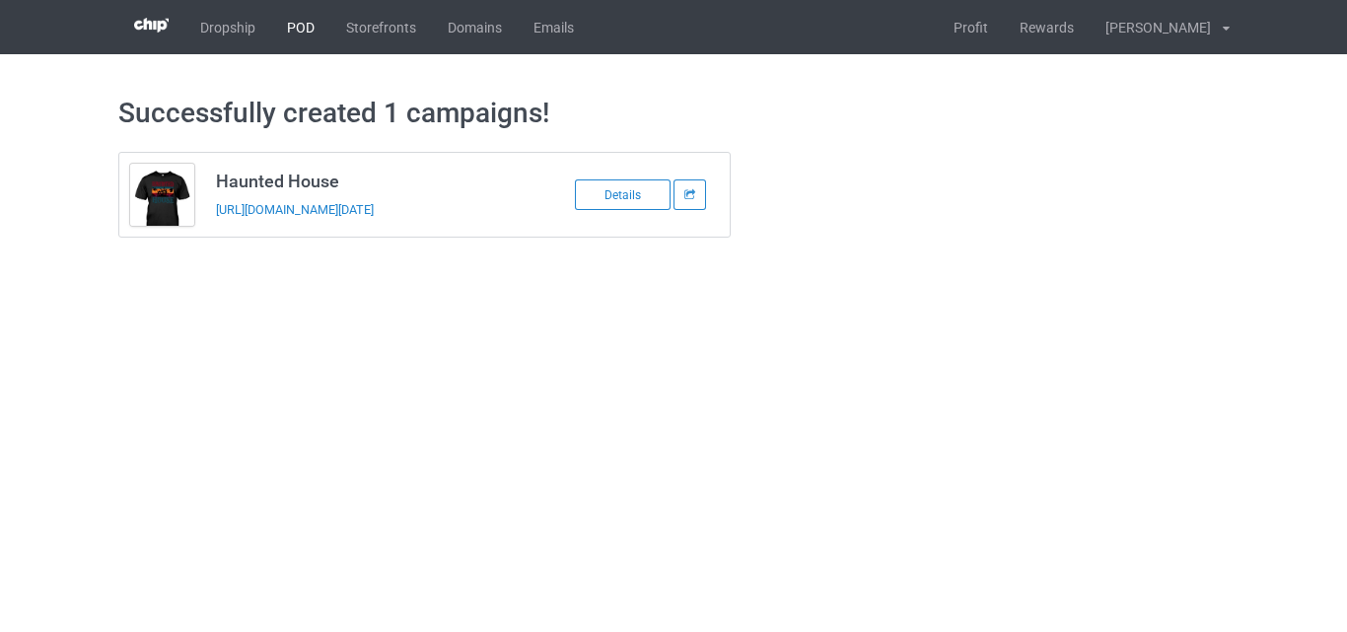
click at [301, 25] on link "POD" at bounding box center [300, 27] width 59 height 54
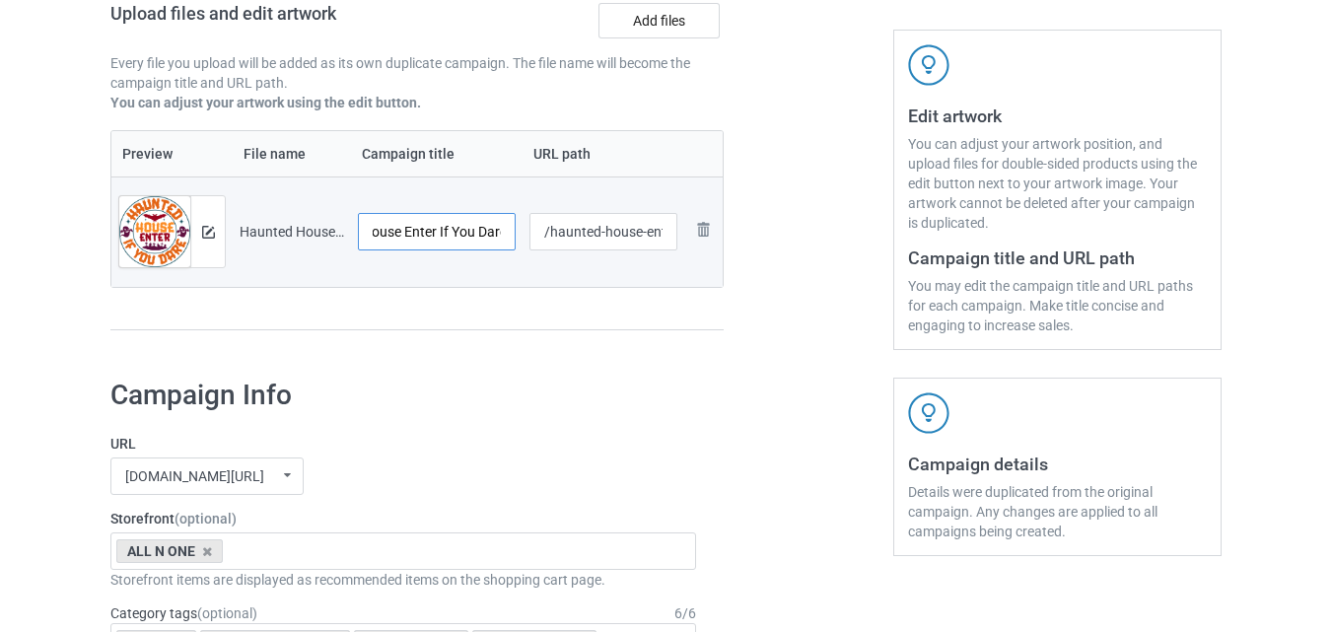
scroll to position [0, 74]
drag, startPoint x: 405, startPoint y: 231, endPoint x: 516, endPoint y: 231, distance: 110.5
click at [516, 231] on td "Haunted House Enter If You Dare" at bounding box center [437, 232] width 172 height 110
drag, startPoint x: 621, startPoint y: 234, endPoint x: 612, endPoint y: 242, distance: 11.9
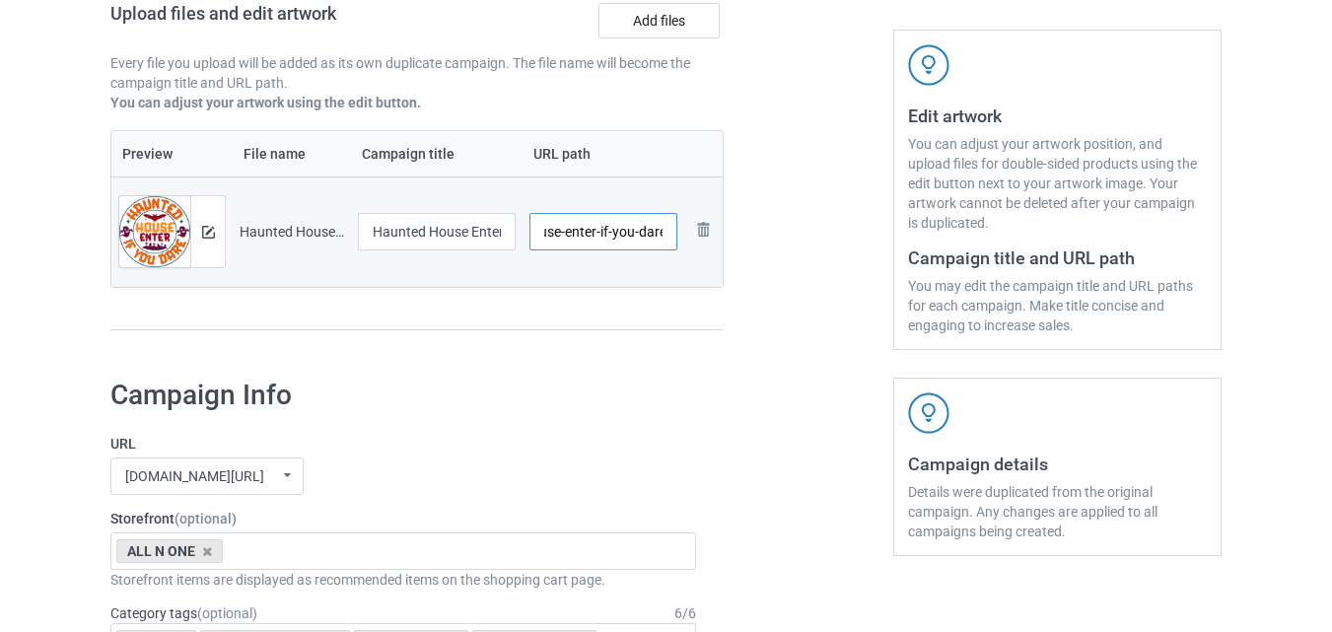
click at [612, 242] on input "/haunted-house-enter-if-you-dare" at bounding box center [604, 231] width 149 height 37
click at [777, 294] on div at bounding box center [809, 86] width 142 height 555
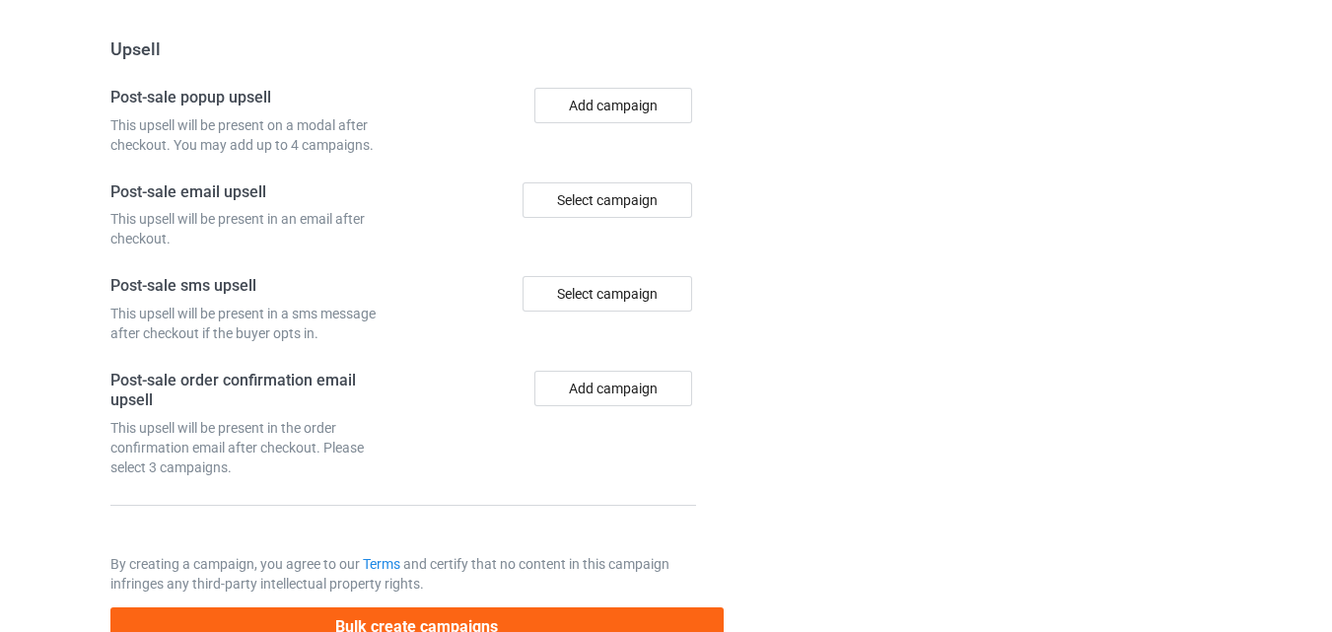
scroll to position [1928, 0]
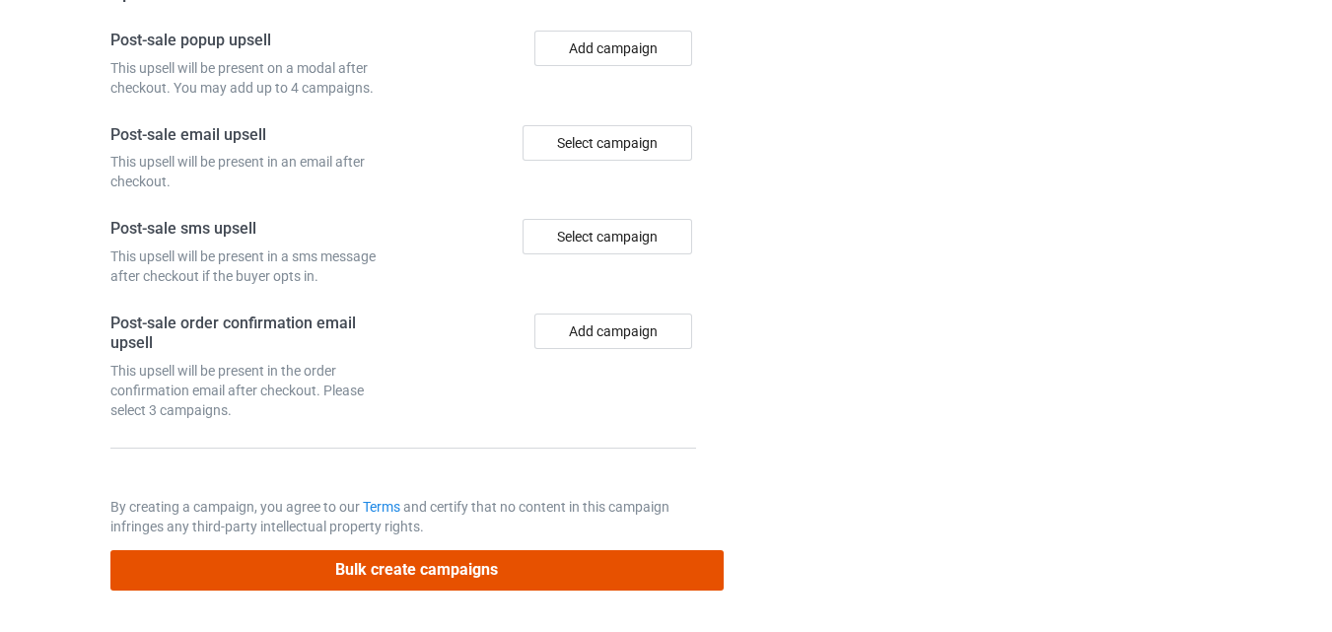
click at [411, 570] on button "Bulk create campaigns" at bounding box center [416, 570] width 613 height 40
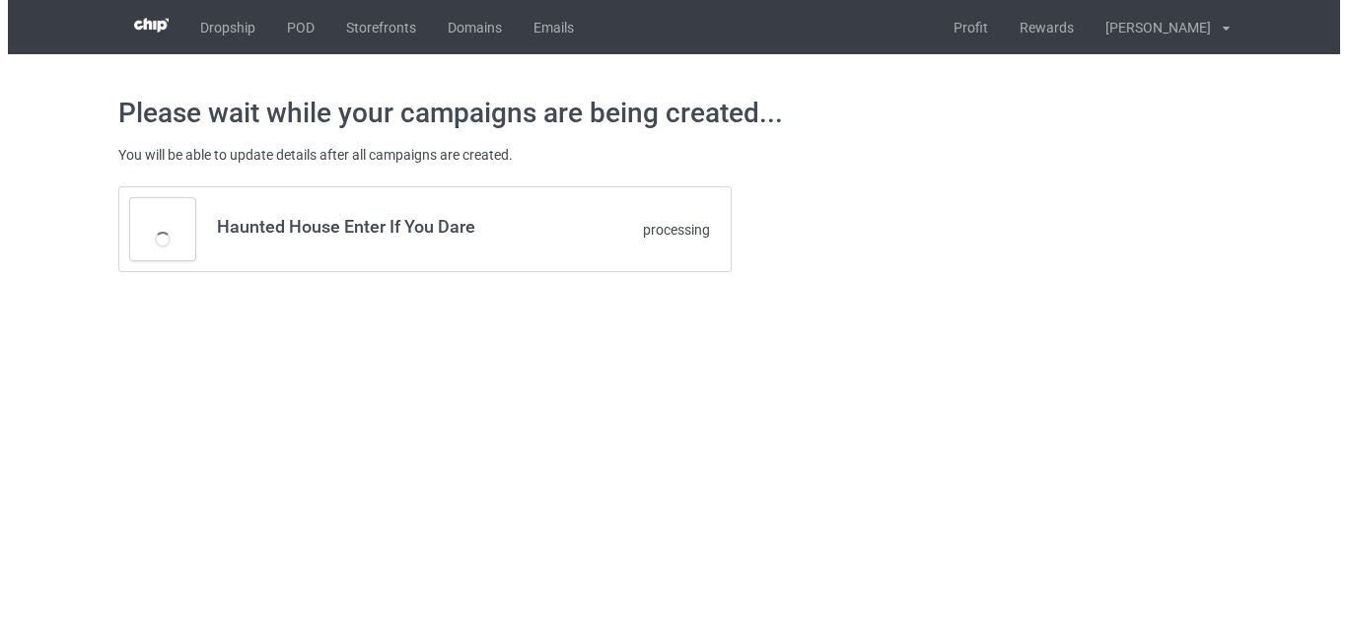
scroll to position [0, 0]
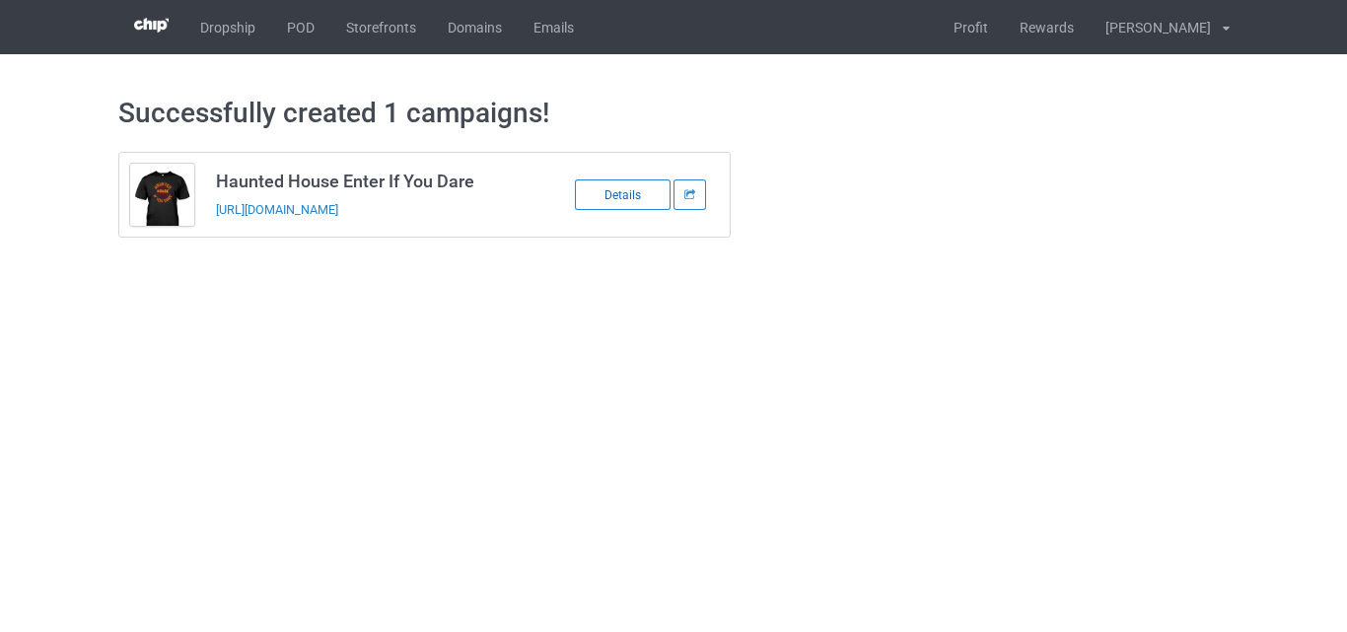
click at [607, 199] on div "Details" at bounding box center [623, 194] width 96 height 31
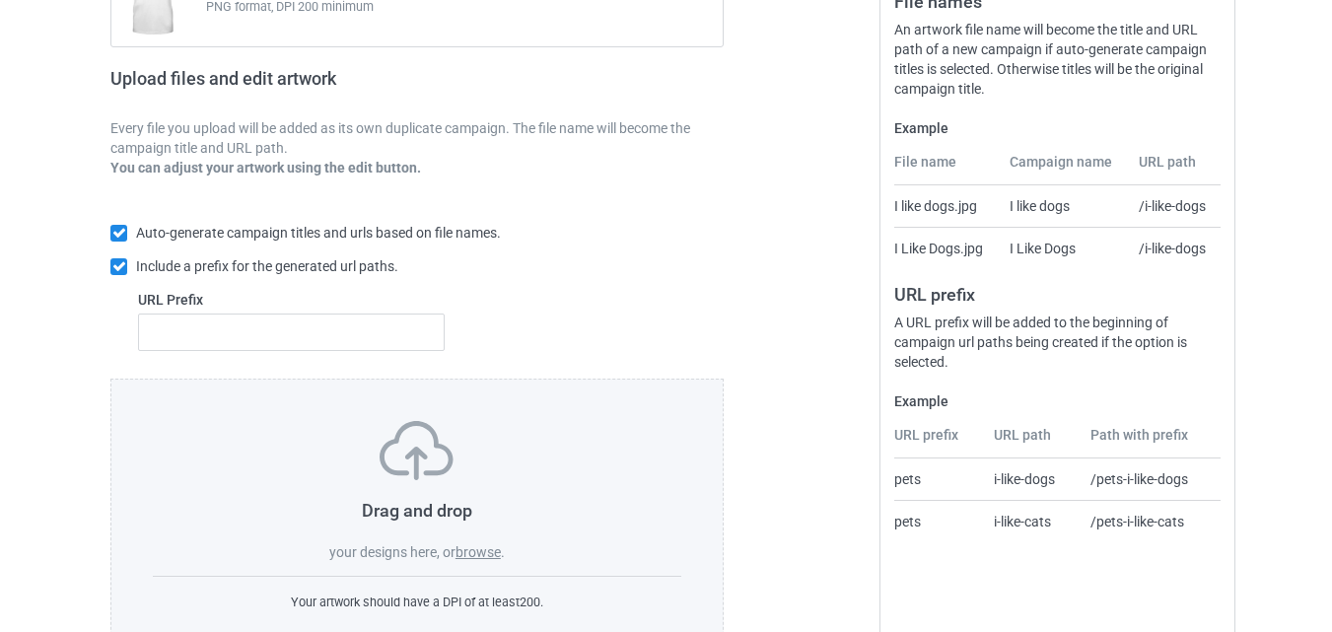
scroll to position [329, 0]
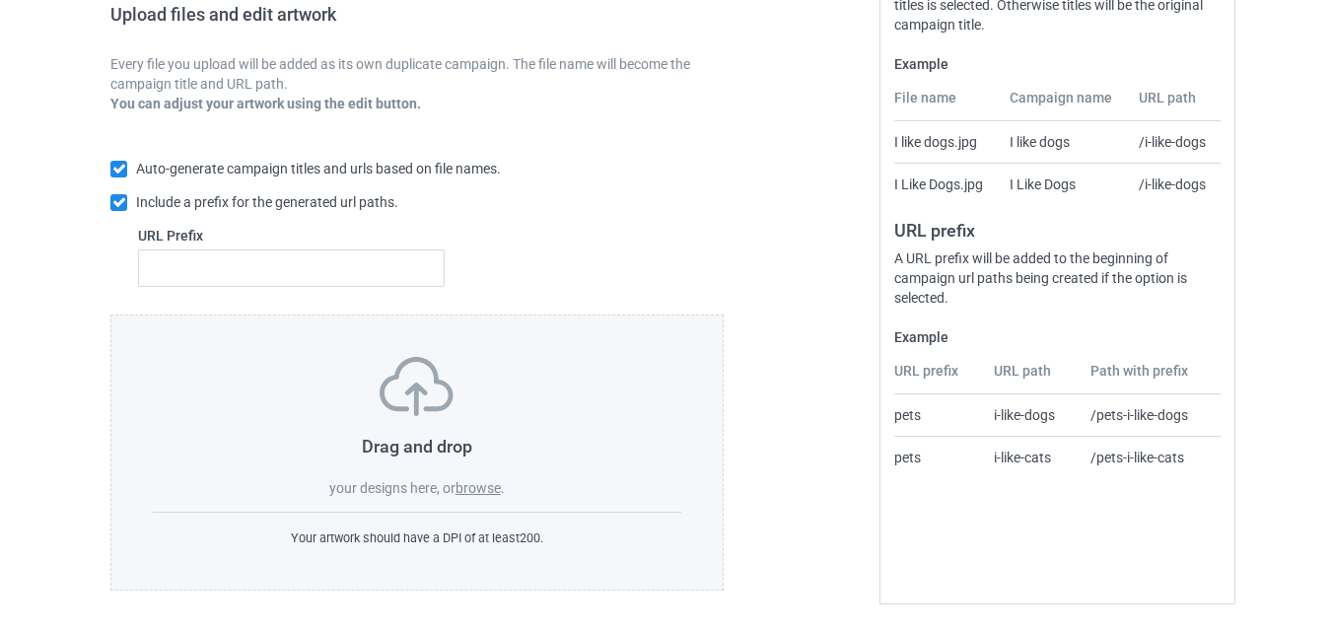
click at [1317, 363] on div "Bulk duplicate campaign Campaign to duplicate Haunted House Original Artwork 66…" at bounding box center [666, 179] width 1332 height 906
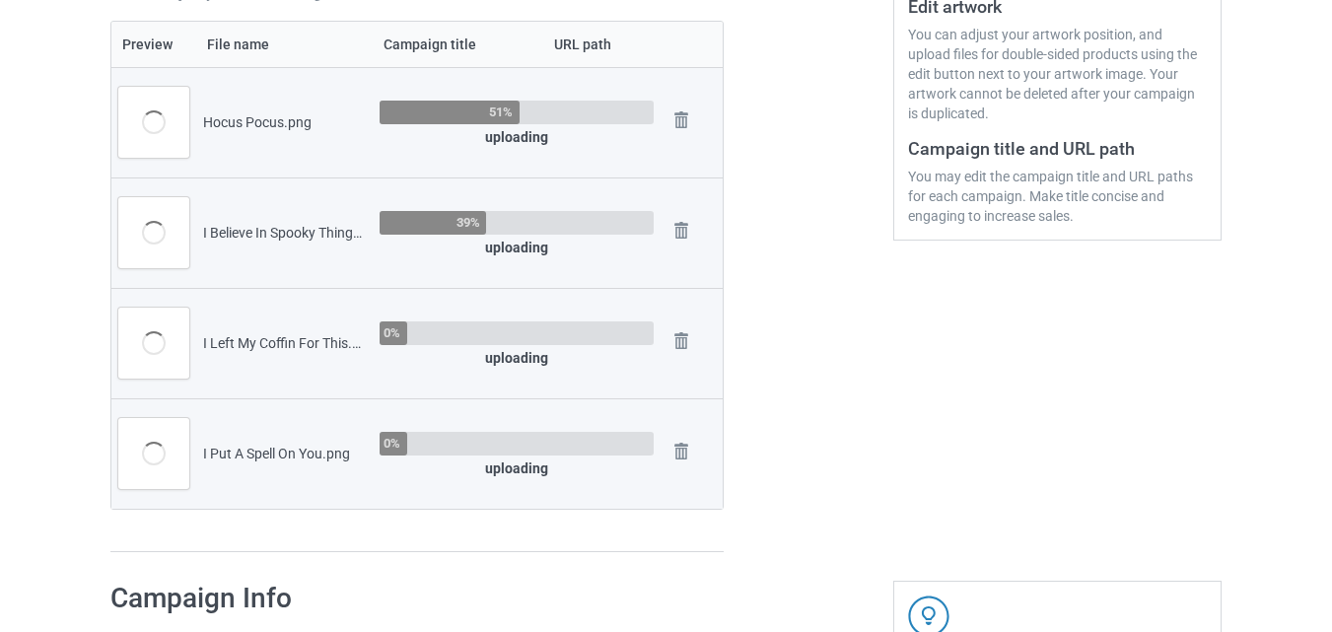
scroll to position [429, 0]
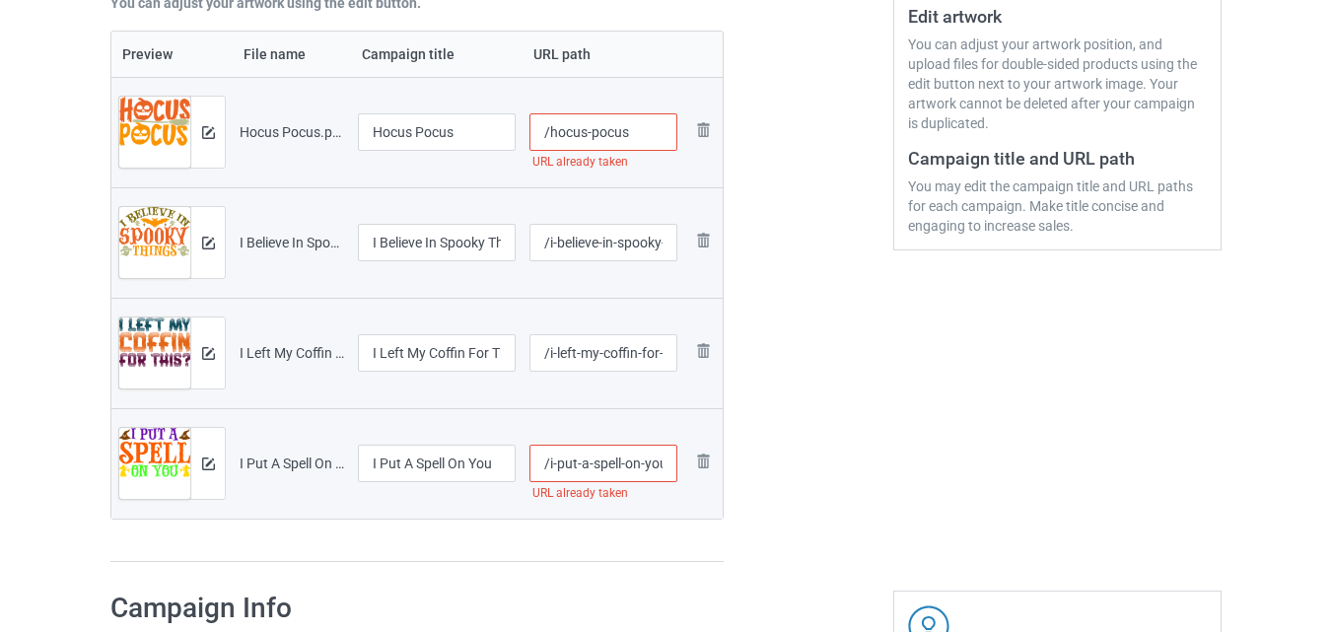
click at [642, 142] on input "/hocus-pocus" at bounding box center [604, 131] width 149 height 37
click at [791, 186] on div at bounding box center [809, 143] width 142 height 868
click at [633, 136] on input "/hocus-pocus-[DATE]" at bounding box center [604, 131] width 149 height 37
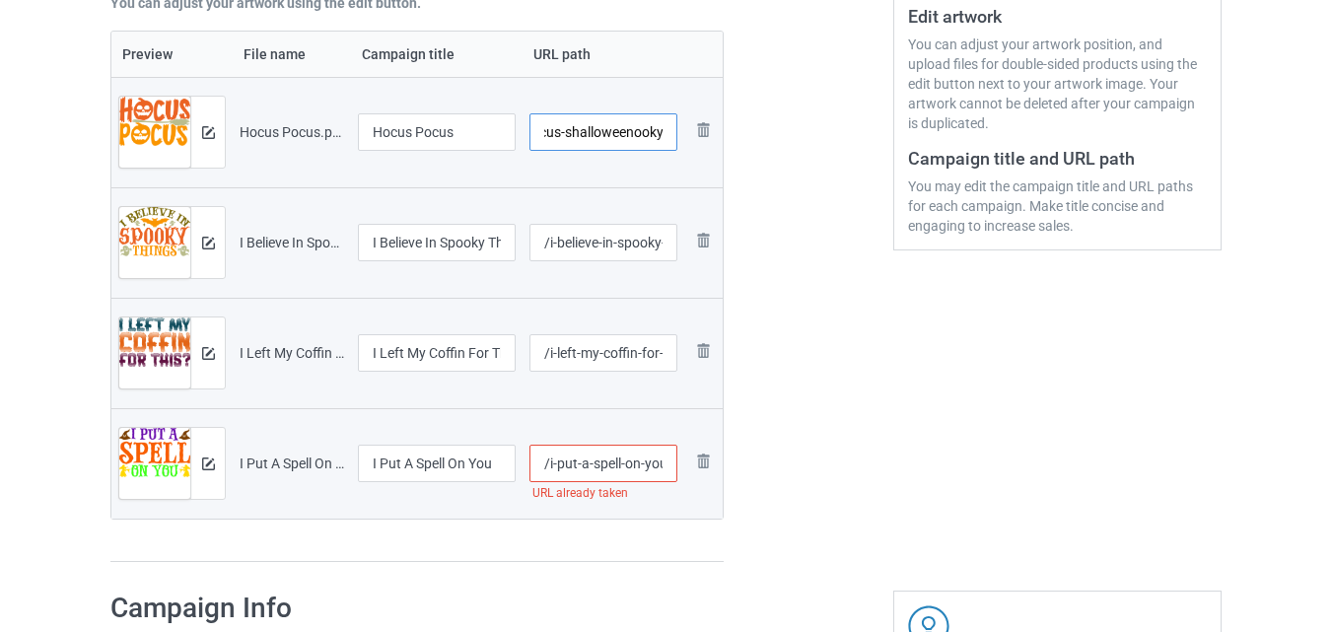
scroll to position [0, 68]
drag, startPoint x: 633, startPoint y: 143, endPoint x: 678, endPoint y: 143, distance: 44.4
click at [678, 143] on td "/hocus-pocus-shalloweenooky" at bounding box center [604, 132] width 163 height 110
click at [599, 132] on input "/hocus-pocus-shalloween" at bounding box center [604, 131] width 149 height 37
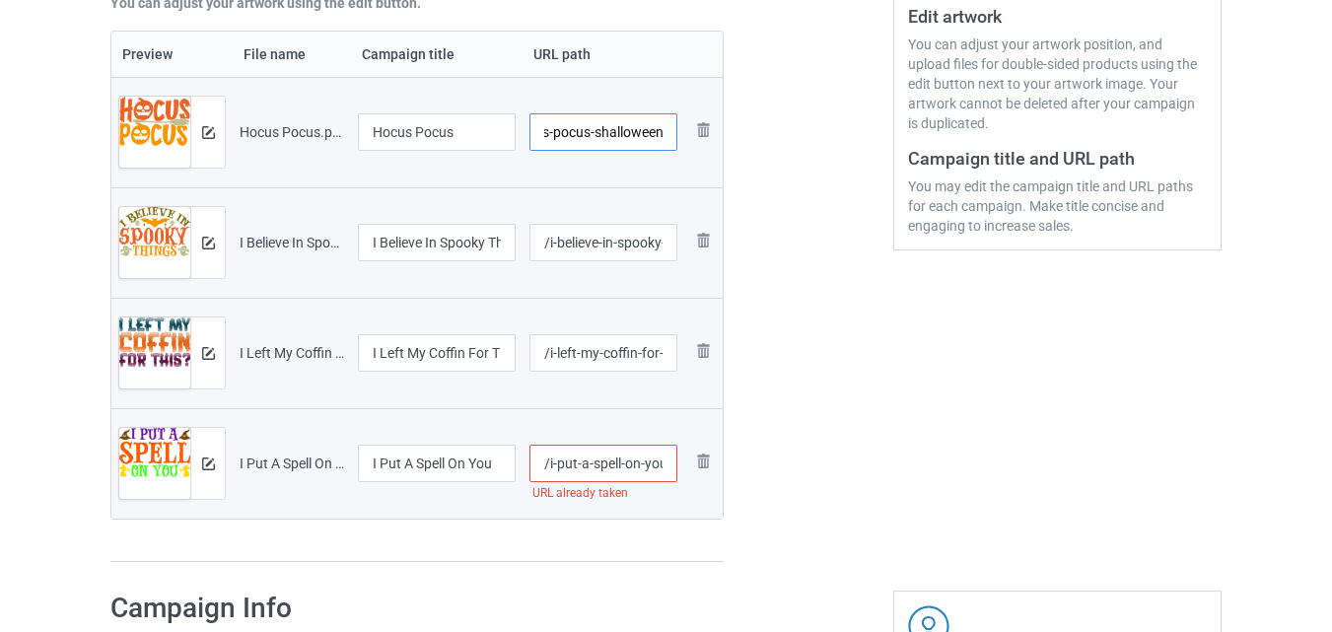
paste input "ooky"
click at [603, 137] on input "/hocus-pocus-sooky-[DATE]" at bounding box center [604, 131] width 149 height 37
drag, startPoint x: 649, startPoint y: 138, endPoint x: 678, endPoint y: 139, distance: 28.6
click at [678, 139] on td "/hocus-pocus-spooky-[DATE]" at bounding box center [604, 132] width 163 height 110
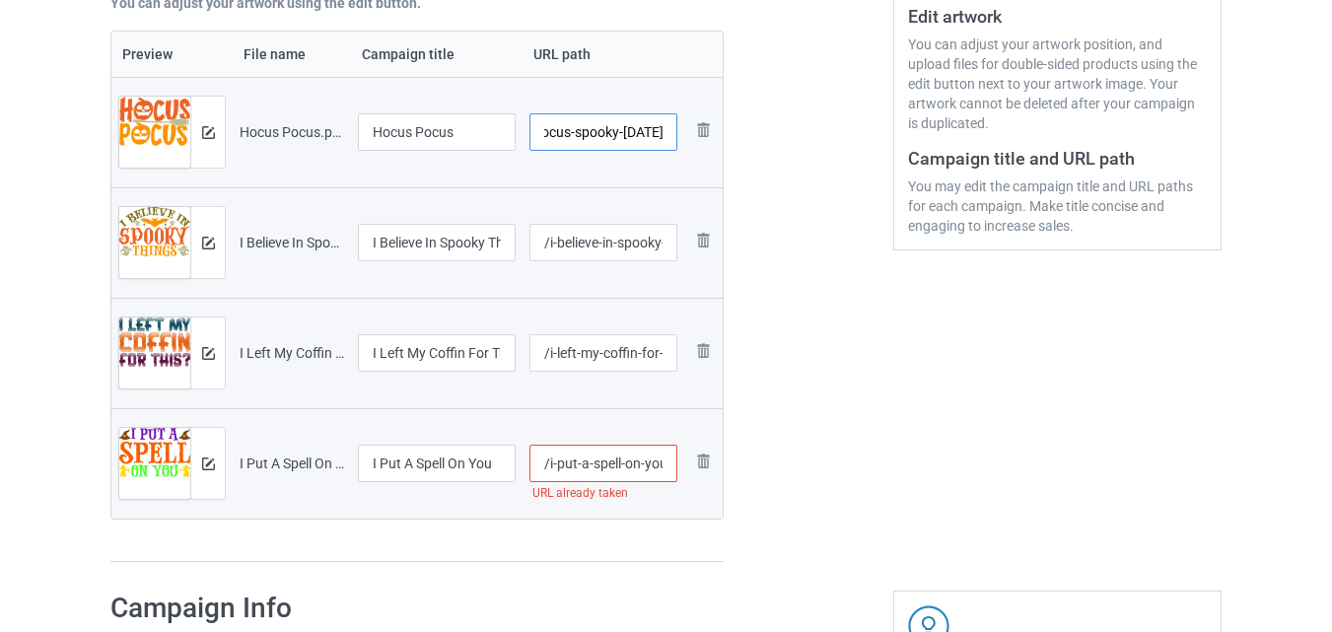
type input "/hocus-pocus-spooky-[DATE]"
click at [774, 181] on div at bounding box center [809, 143] width 142 height 868
drag, startPoint x: 610, startPoint y: 245, endPoint x: 667, endPoint y: 247, distance: 56.2
click at [667, 247] on input "/i-believe-in-spooky-things" at bounding box center [604, 242] width 149 height 37
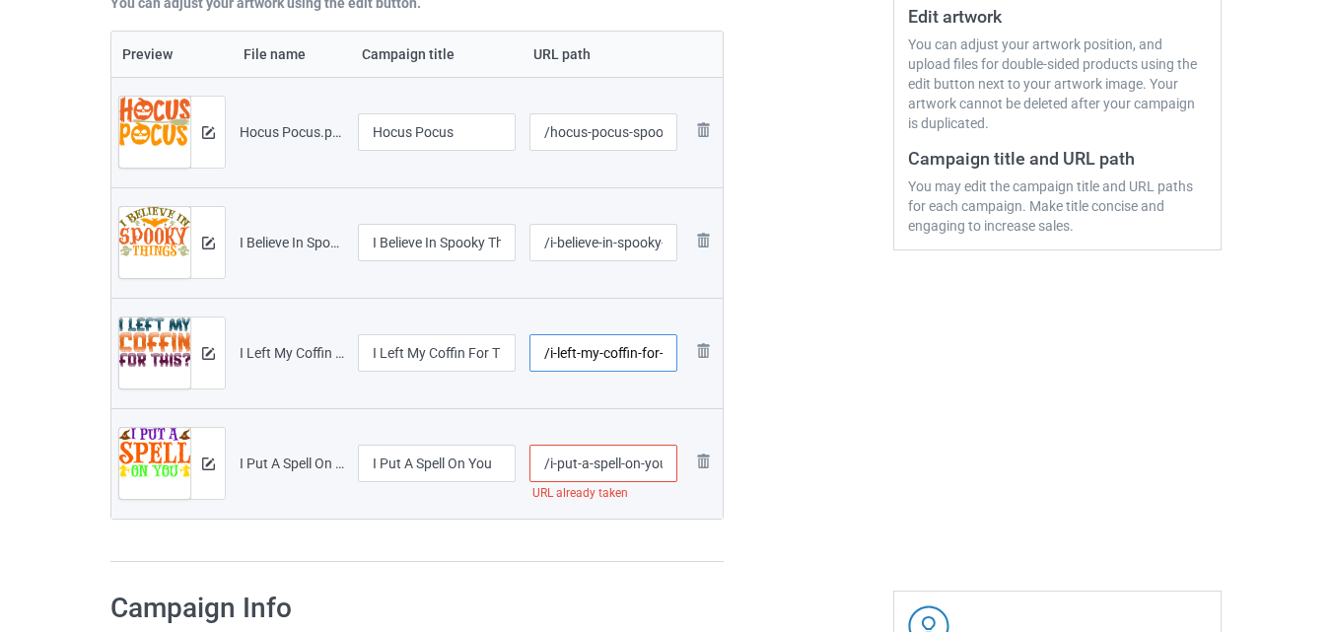
scroll to position [0, 22]
drag, startPoint x: 600, startPoint y: 353, endPoint x: 663, endPoint y: 362, distance: 63.7
click at [670, 362] on input "/i-left-my-coffin-for-this" at bounding box center [604, 352] width 149 height 37
click at [449, 346] on input "I Left My Coffin For This" at bounding box center [437, 352] width 158 height 37
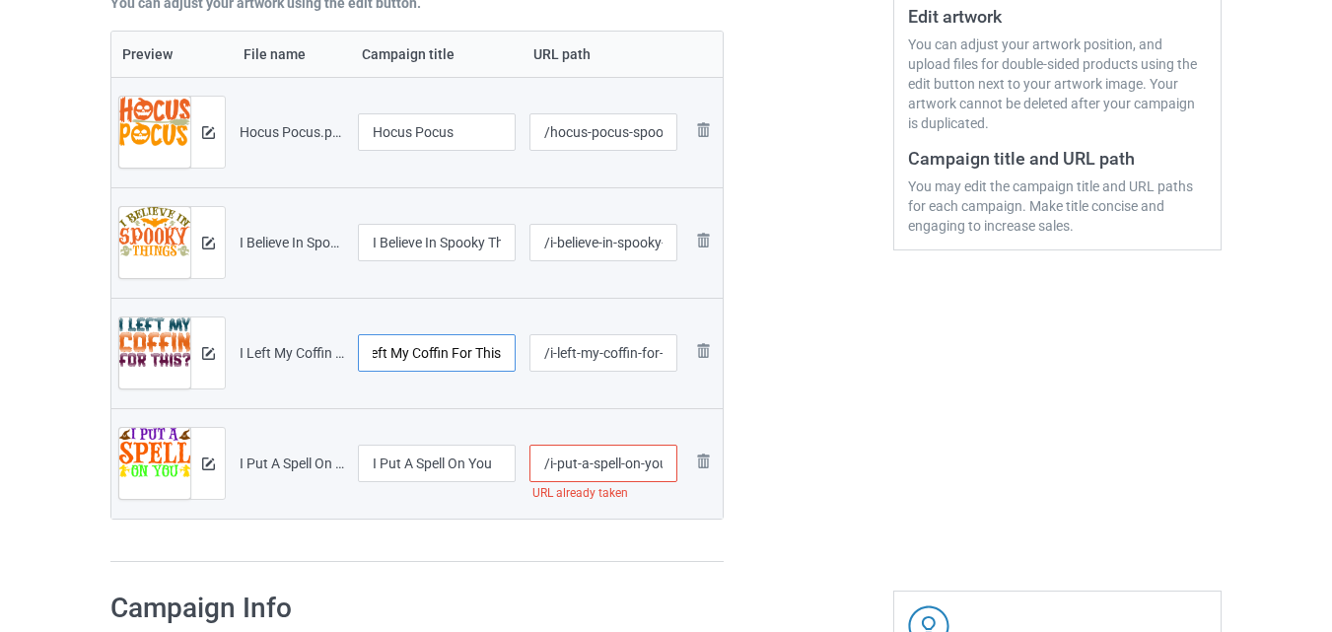
drag, startPoint x: 442, startPoint y: 354, endPoint x: 521, endPoint y: 361, distance: 79.2
click at [521, 361] on tr "Preview and edit artwork I Left My Coffin For This.png I Left My Coffin For Thi…" at bounding box center [416, 353] width 611 height 110
click at [503, 355] on input "I Left My Coffin For This" at bounding box center [437, 352] width 158 height 37
type input "I Left My Coffin For This"
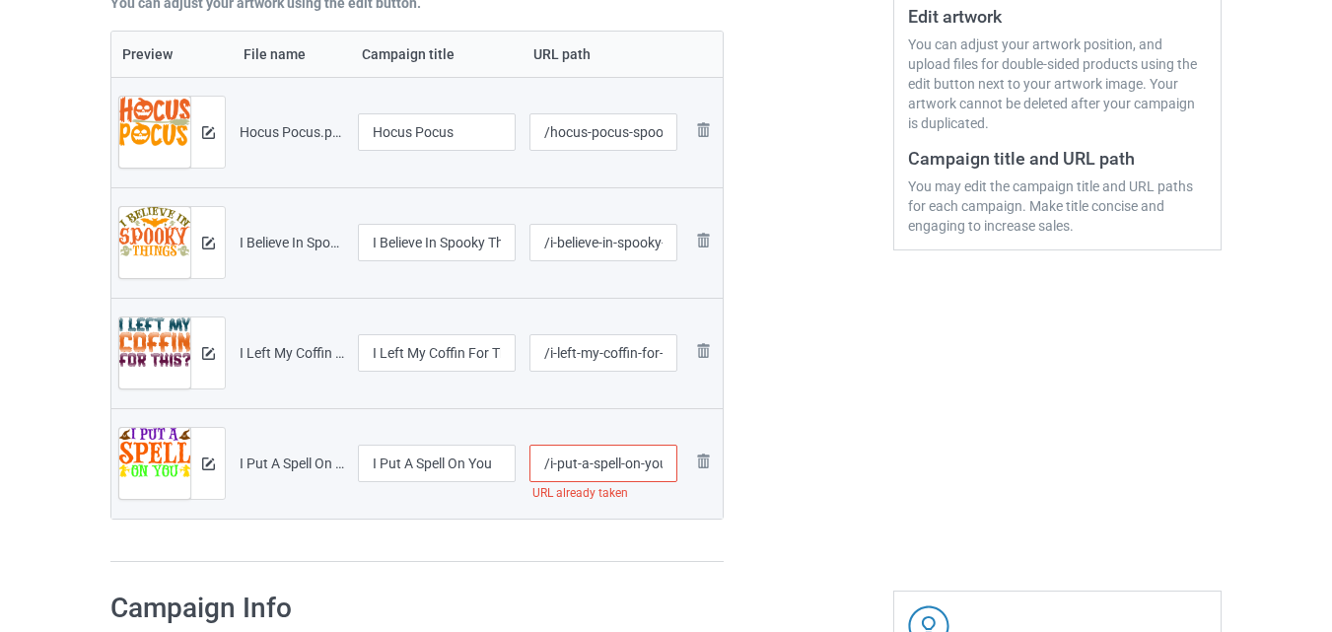
scroll to position [0, 3]
drag, startPoint x: 630, startPoint y: 470, endPoint x: 671, endPoint y: 473, distance: 40.5
click at [671, 473] on input "/i-put-a-spell-on-you" at bounding box center [604, 463] width 149 height 37
click at [671, 468] on input "/i-put-a-spell-on-you" at bounding box center [604, 463] width 149 height 37
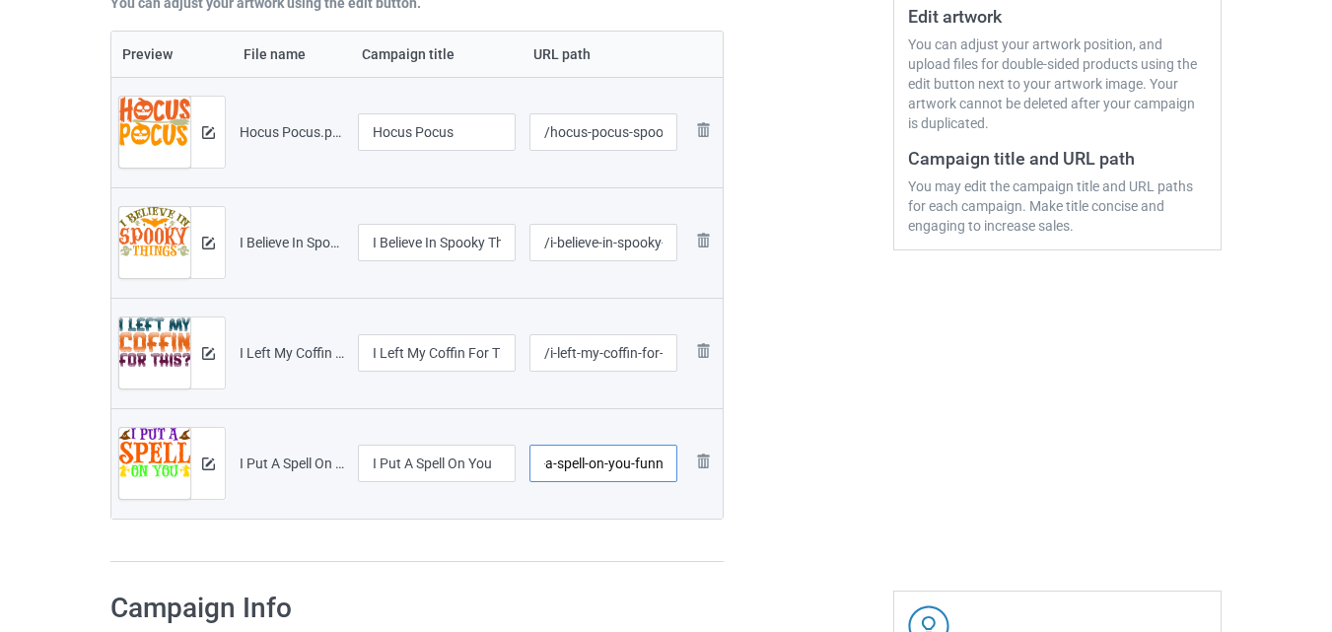
scroll to position [0, 34]
type input "/i-put-a-spell-on-you-funny"
click at [917, 451] on div "Edit artwork You can adjust your artwork position, and upload files for double-…" at bounding box center [1058, 143] width 356 height 868
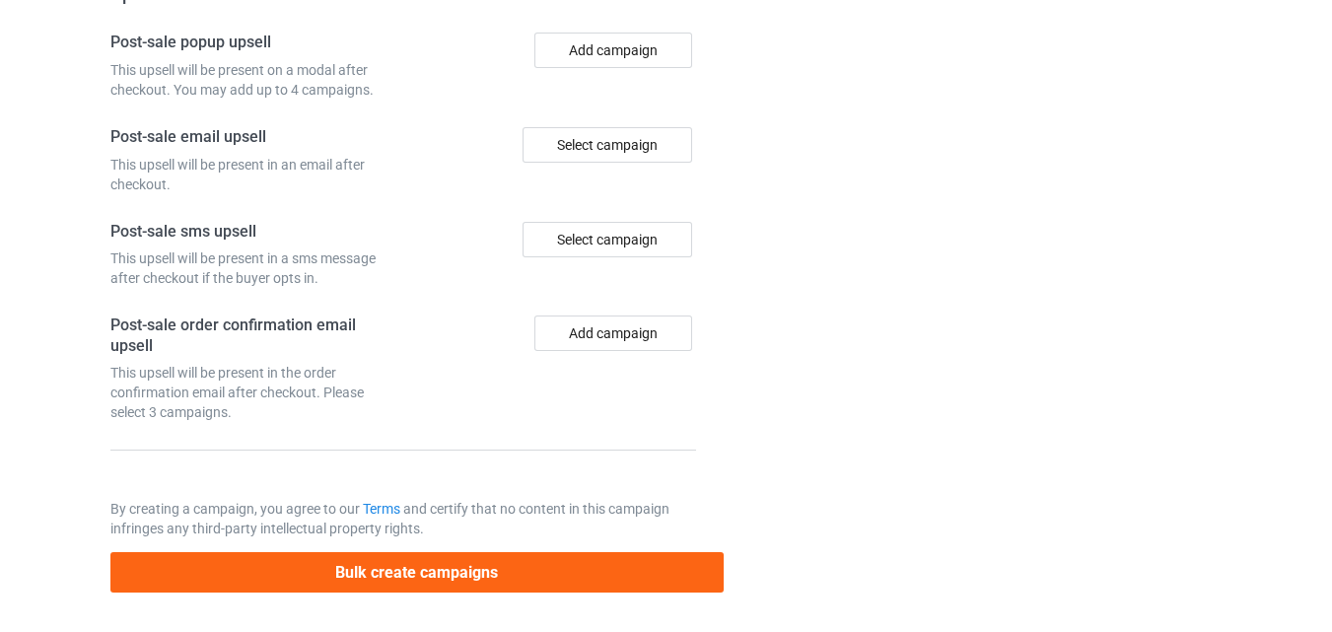
scroll to position [2239, 0]
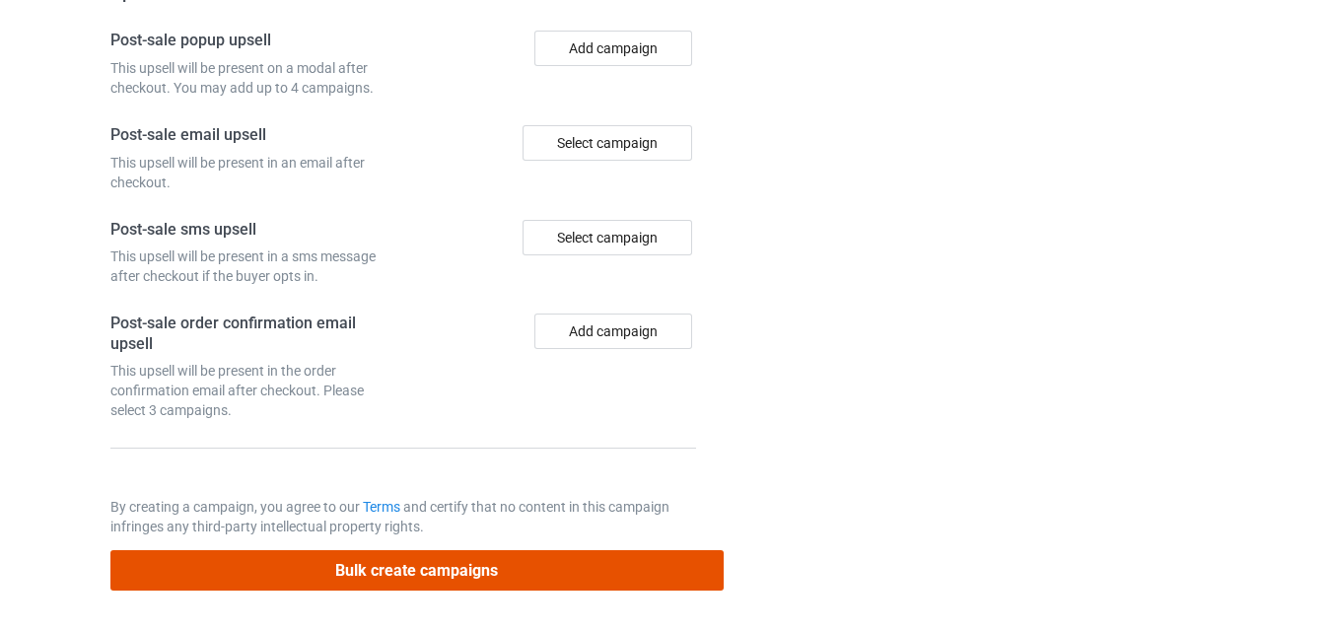
click at [406, 577] on button "Bulk create campaigns" at bounding box center [416, 570] width 613 height 40
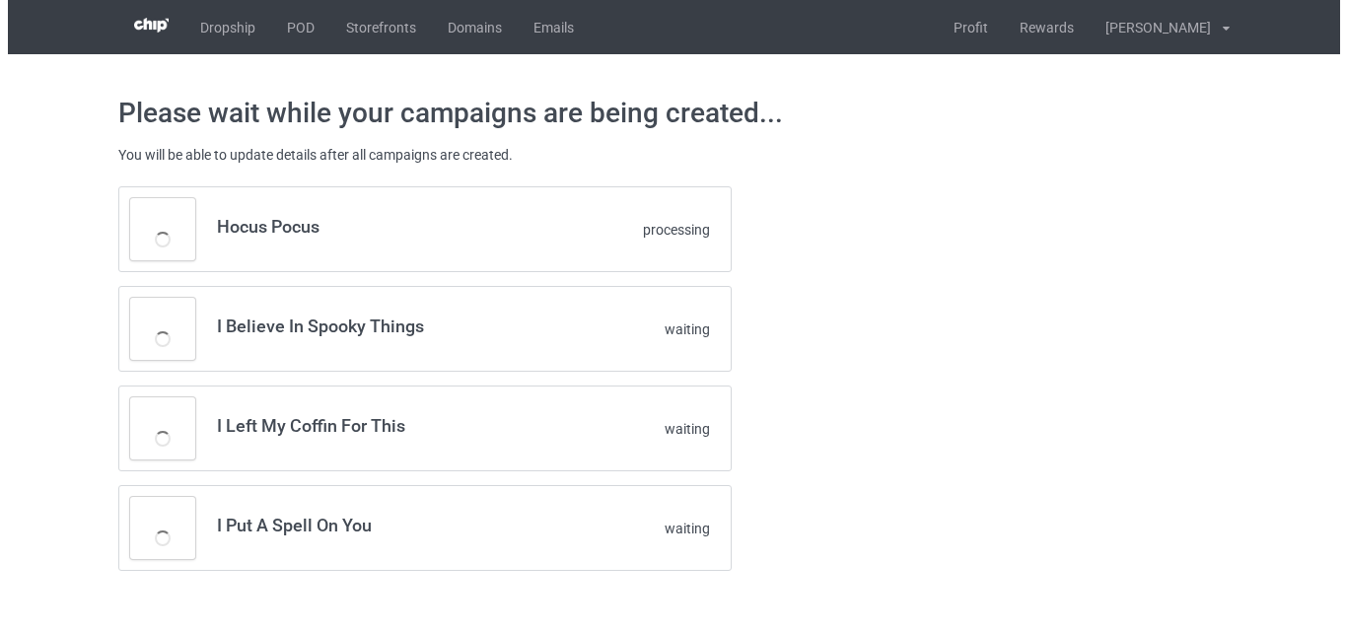
scroll to position [0, 0]
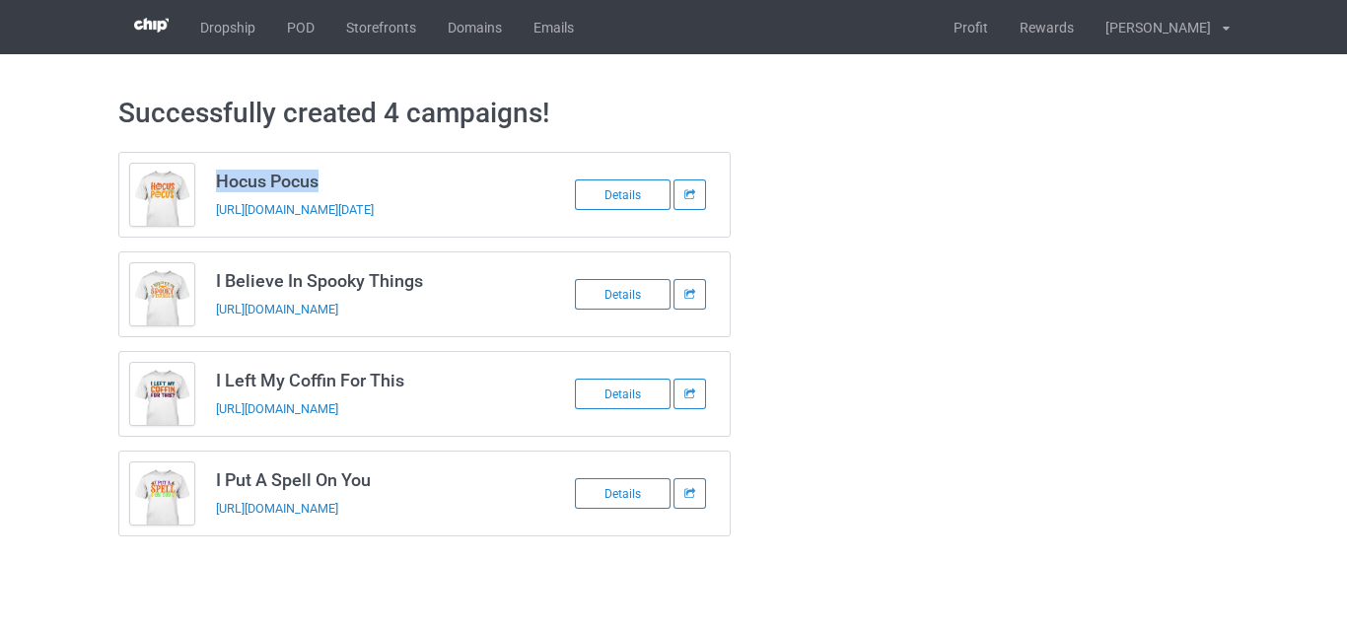
drag, startPoint x: 339, startPoint y: 181, endPoint x: 205, endPoint y: 182, distance: 134.1
click at [205, 182] on td "Hocus Pocus [URL][DOMAIN_NAME][DATE]" at bounding box center [371, 195] width 333 height 84
copy h3 "Hocus Pocus"
drag, startPoint x: 285, startPoint y: 176, endPoint x: 360, endPoint y: 195, distance: 77.5
click at [360, 195] on td "Hocus Pocus [URL][DOMAIN_NAME][DATE]" at bounding box center [371, 195] width 333 height 84
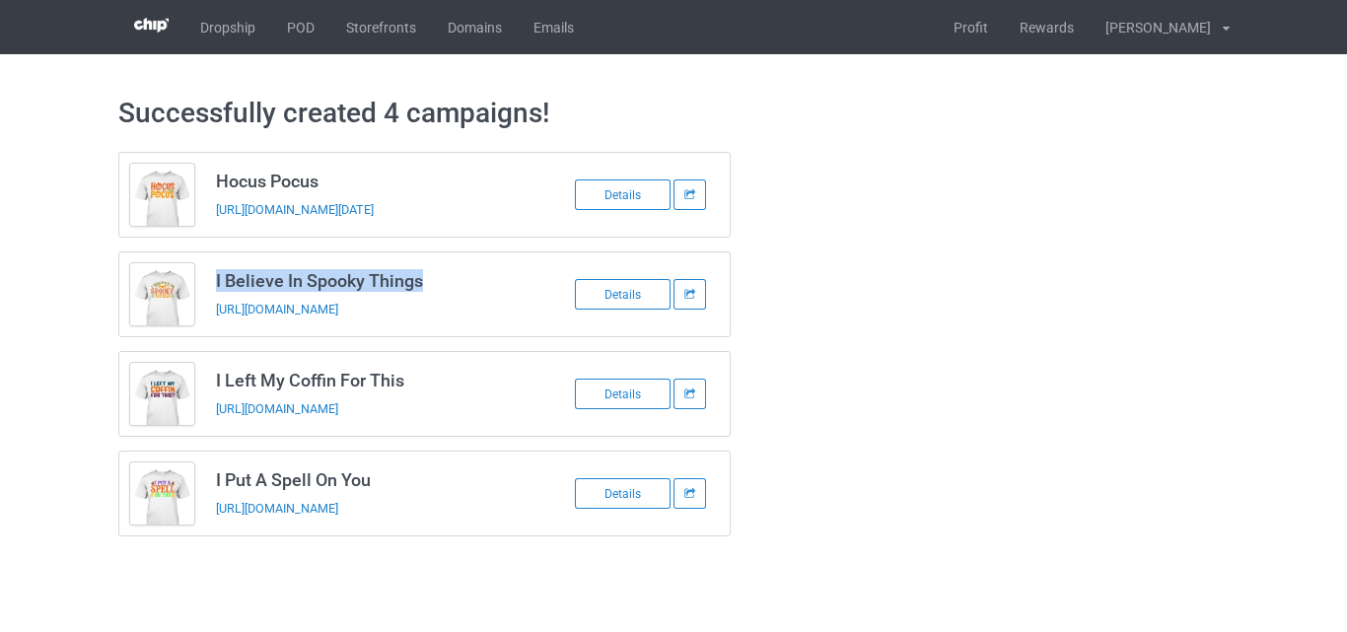
drag, startPoint x: 213, startPoint y: 276, endPoint x: 433, endPoint y: 280, distance: 220.0
click at [433, 280] on td "I Believe In Spooky Things [URL][DOMAIN_NAME]" at bounding box center [371, 294] width 333 height 84
copy h3 "I Believe In Spooky Things"
drag, startPoint x: 214, startPoint y: 378, endPoint x: 404, endPoint y: 383, distance: 190.4
click at [404, 383] on td "I Left My Coffin For This [URL][DOMAIN_NAME]" at bounding box center [371, 394] width 333 height 84
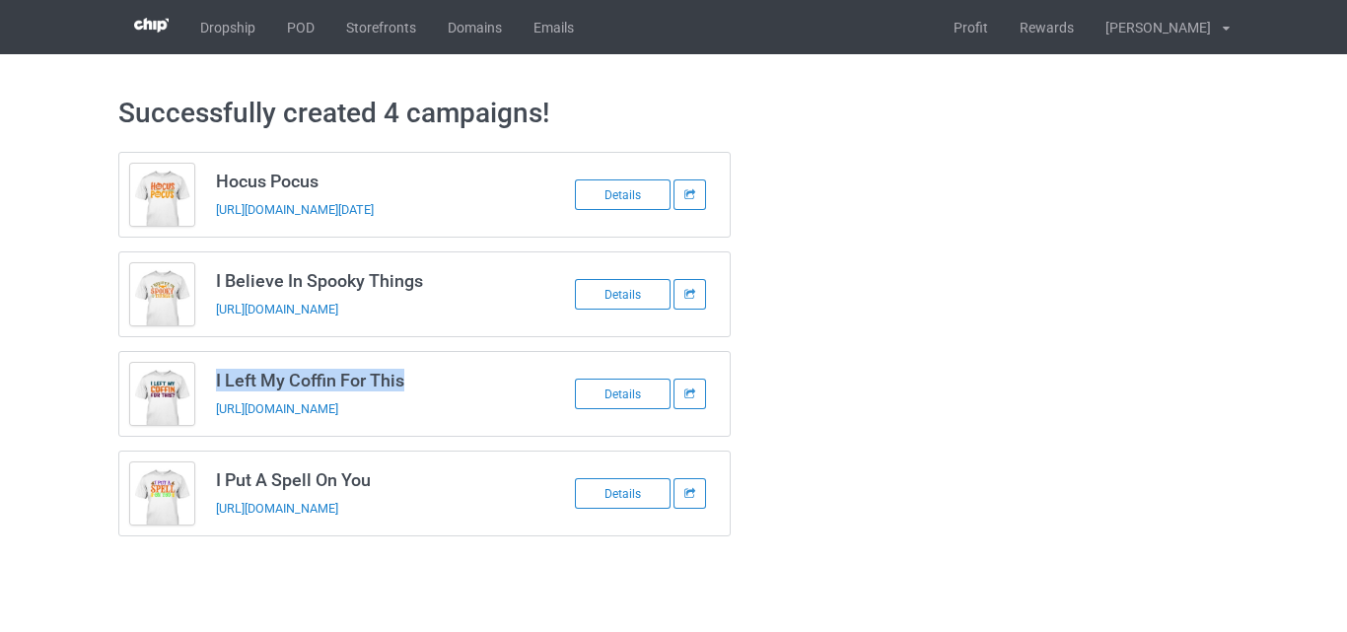
copy h3 "I Left My Coffin For This"
drag, startPoint x: 216, startPoint y: 475, endPoint x: 379, endPoint y: 470, distance: 162.8
click at [379, 470] on h3 "I Put A Spell On You" at bounding box center [372, 479] width 312 height 23
copy h3 "I Put A Spell On You"
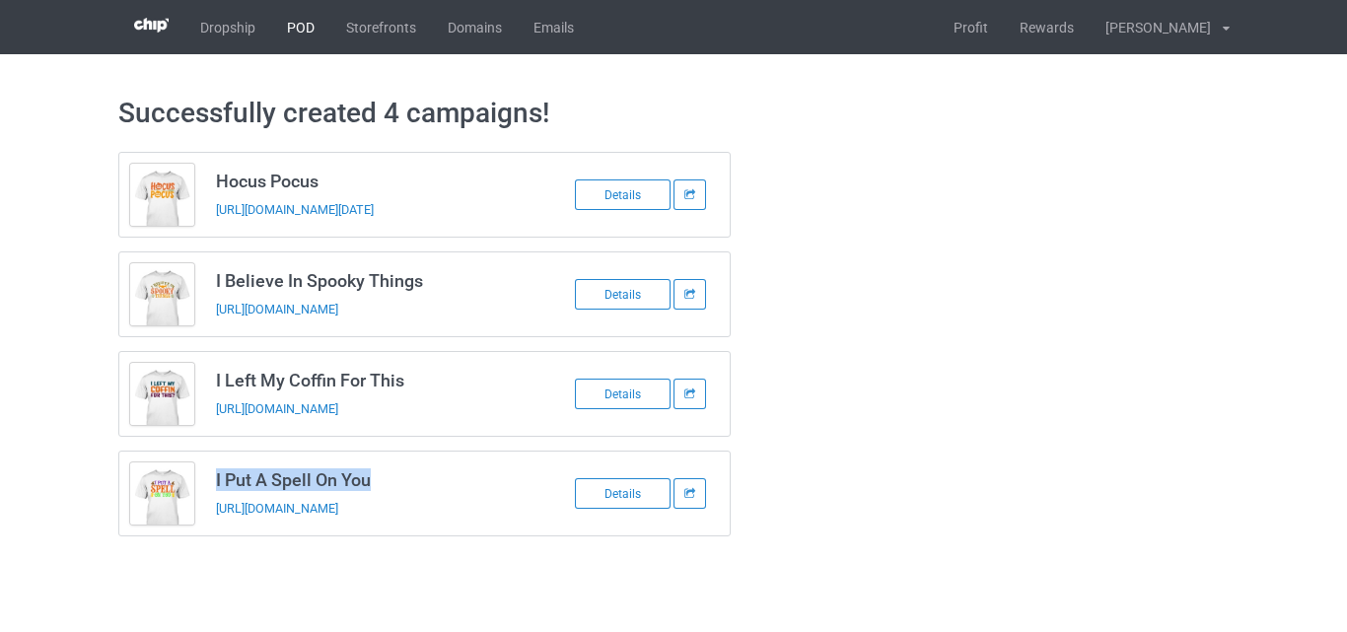
click at [304, 29] on link "POD" at bounding box center [300, 27] width 59 height 54
